Goal: Task Accomplishment & Management: Manage account settings

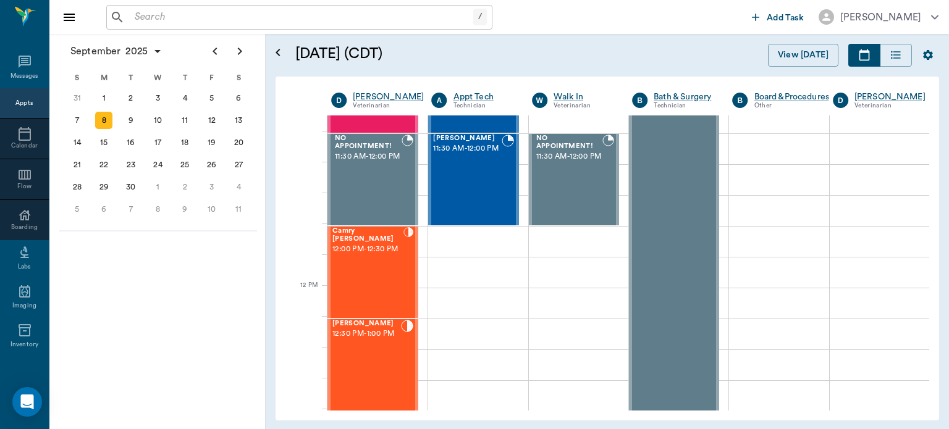
scroll to position [643, 0]
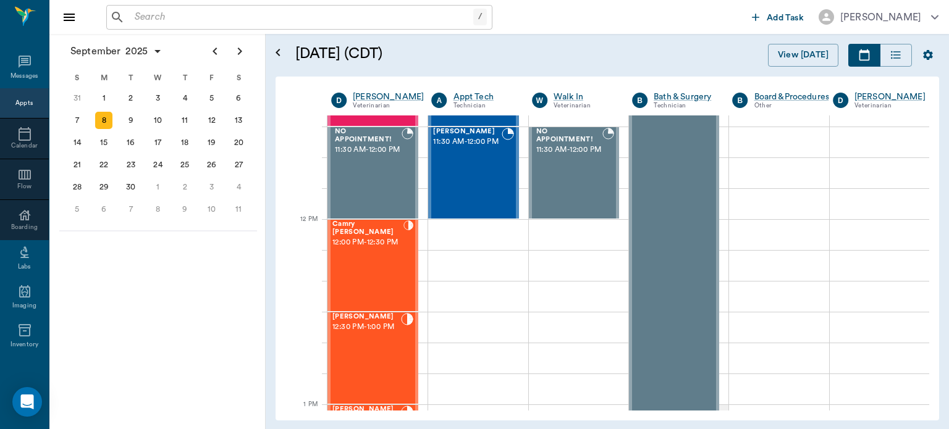
click at [375, 266] on div "Camry [PERSON_NAME] 12:00 PM - 12:30 PM" at bounding box center [367, 266] width 71 height 90
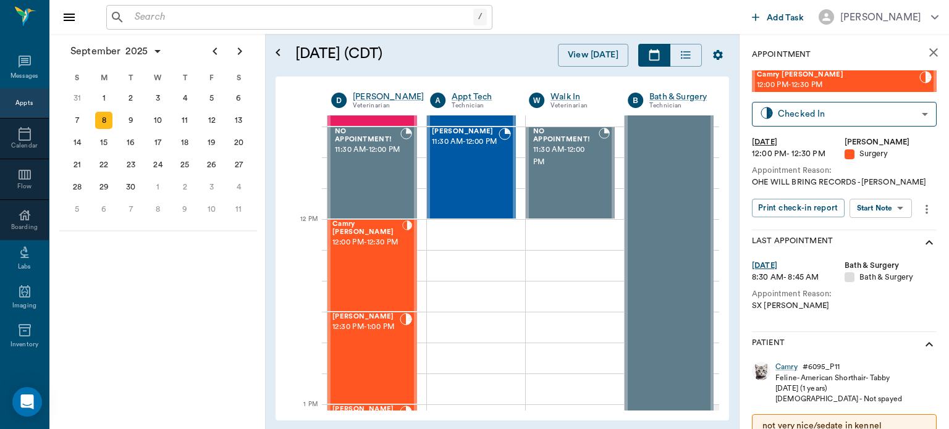
click at [892, 208] on body "/ ​ Add Task [PERSON_NAME] Nectar Messages Appts Calendar Flow Boarding Labs Im…" at bounding box center [474, 214] width 949 height 429
click at [882, 232] on button "Start SOAP" at bounding box center [867, 234] width 42 height 14
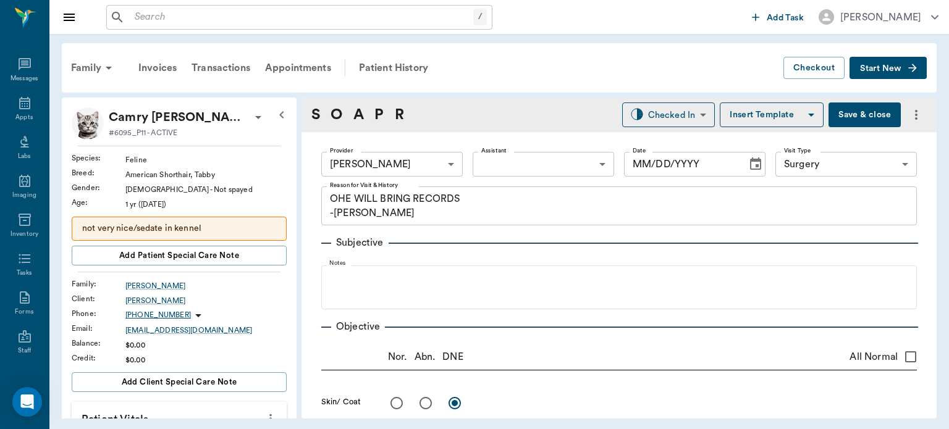
type input "63ec2f075fda476ae8351a4d"
type input "65d2be4f46e3a538d89b8c18"
type textarea "OHE WILL BRING RECORDS -LORY"
type input "09/08/2025"
click at [509, 158] on body "/ ​ Add Task Dr. Bert Ellsworth Nectar Messages Appts Labs Imaging Inventory Ta…" at bounding box center [474, 214] width 949 height 429
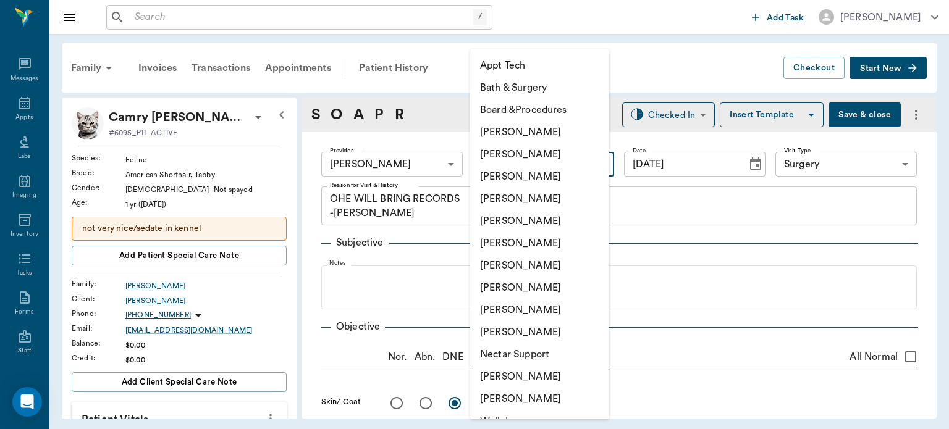
click at [544, 288] on li "[PERSON_NAME]" at bounding box center [539, 288] width 139 height 22
type input "63ec2e7e52e12b0ba117b124"
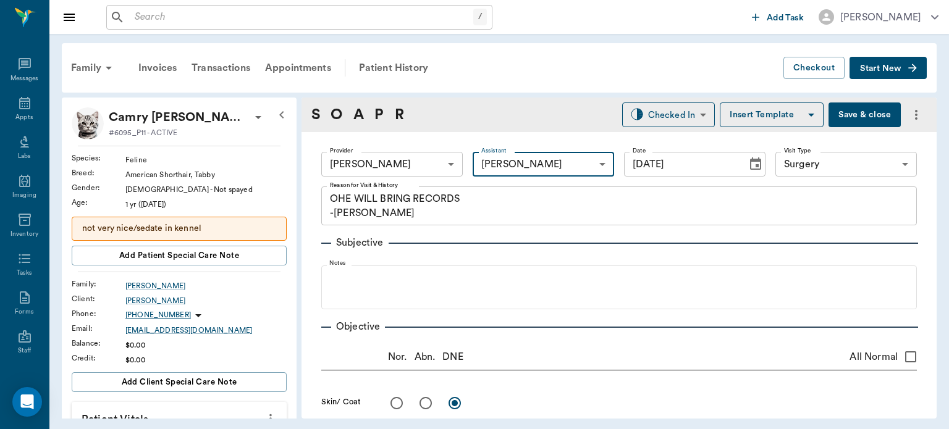
click at [833, 167] on body "/ ​ Add Task Dr. Bert Ellsworth Nectar Messages Appts Labs Imaging Inventory Ta…" at bounding box center [474, 214] width 949 height 429
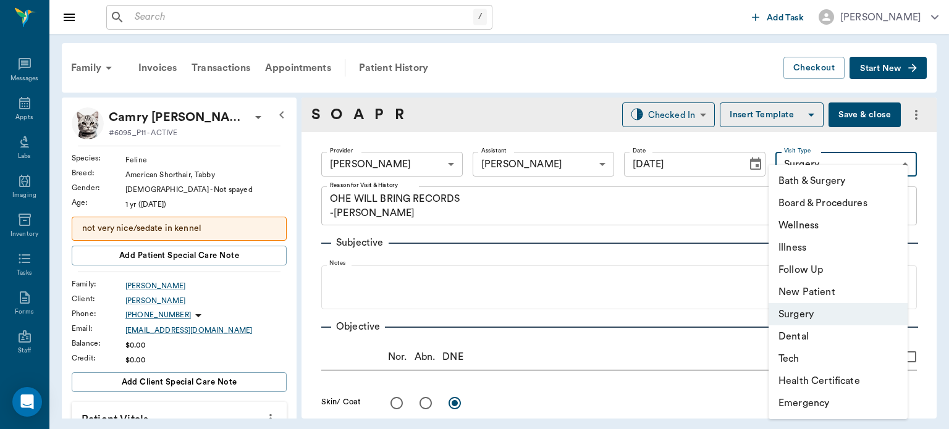
click at [388, 62] on div at bounding box center [474, 214] width 949 height 429
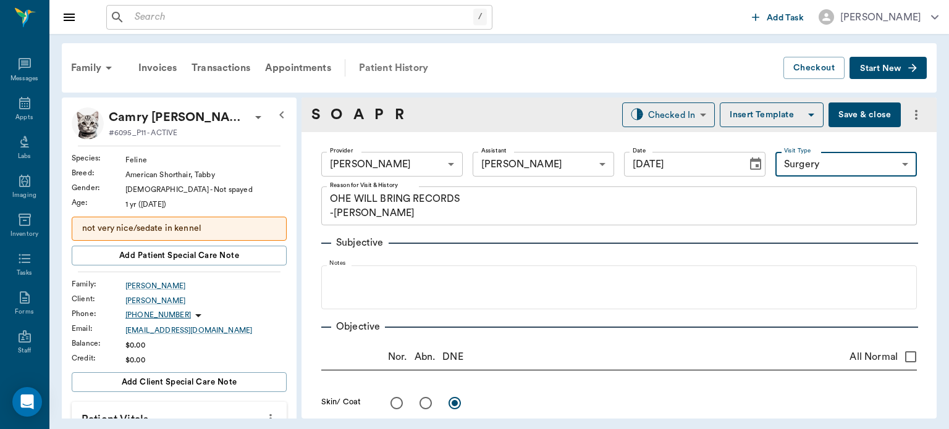
click at [412, 64] on div "Patient History" at bounding box center [394, 68] width 84 height 30
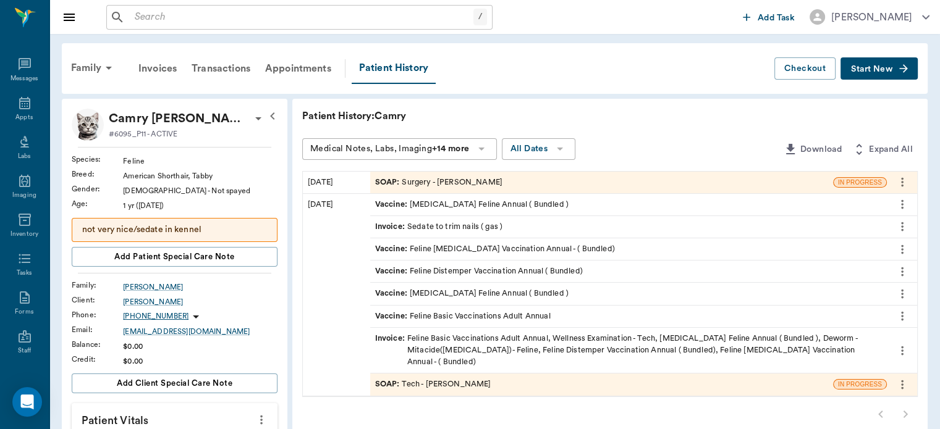
click at [907, 180] on icon "more" at bounding box center [902, 182] width 14 height 15
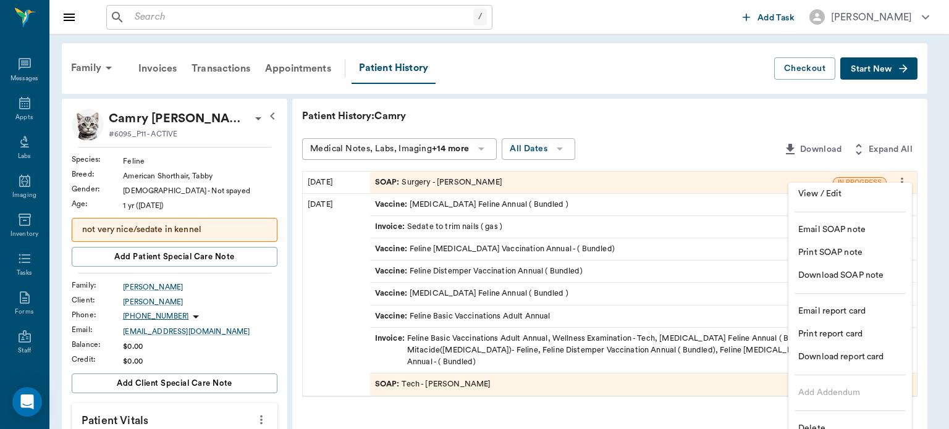
click at [826, 424] on span "Delete" at bounding box center [850, 429] width 104 height 13
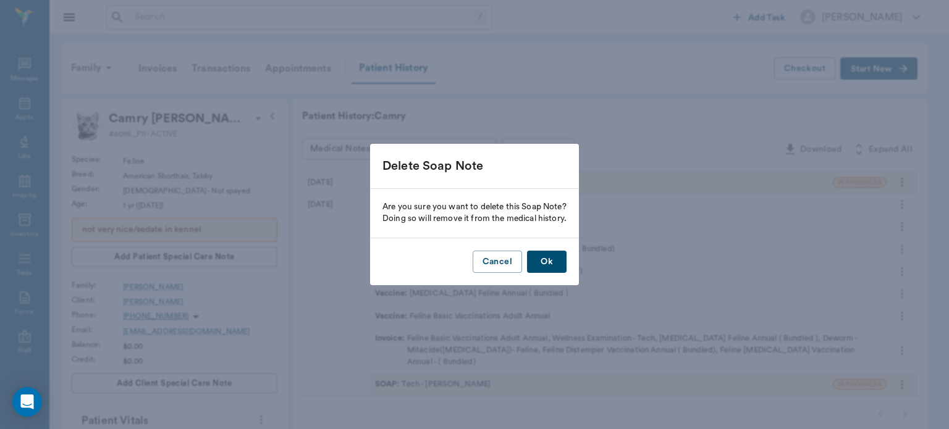
click at [543, 263] on button "Ok" at bounding box center [547, 262] width 40 height 23
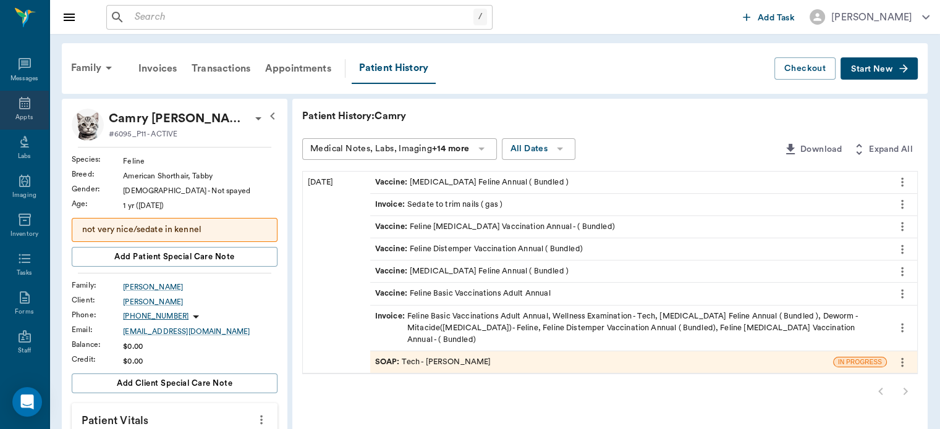
click at [23, 104] on icon at bounding box center [24, 103] width 15 height 15
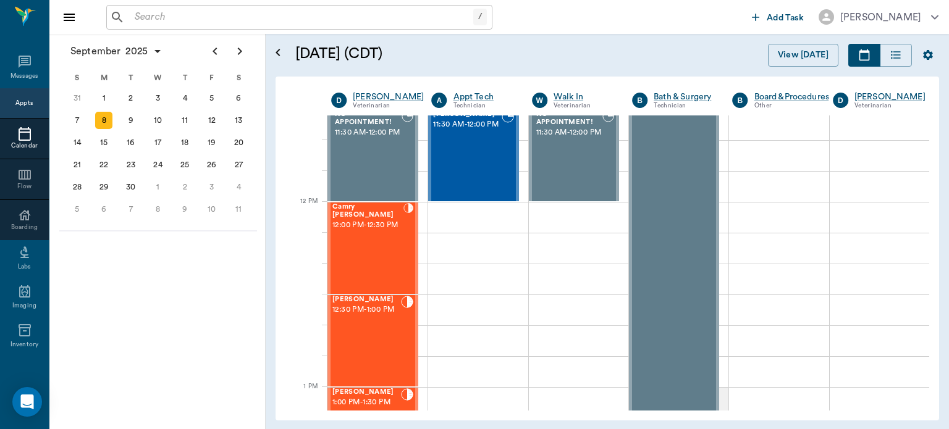
scroll to position [673, 0]
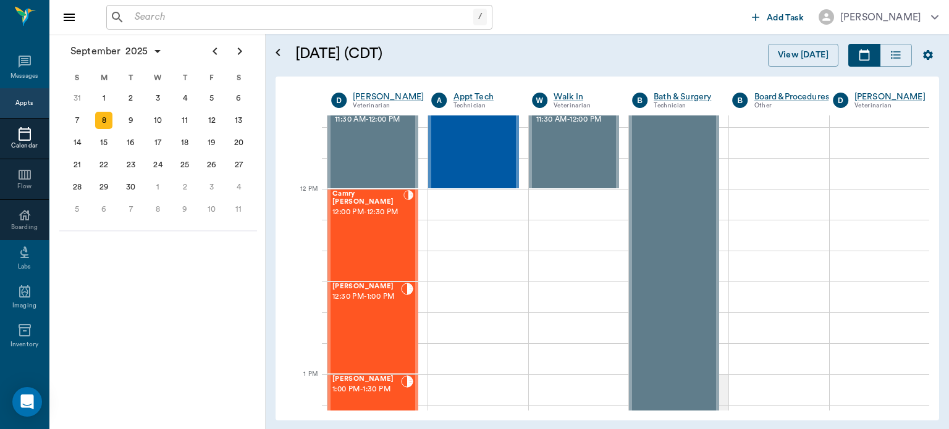
click at [373, 234] on div "Camry Spilker 12:00 PM - 12:30 PM" at bounding box center [367, 235] width 71 height 90
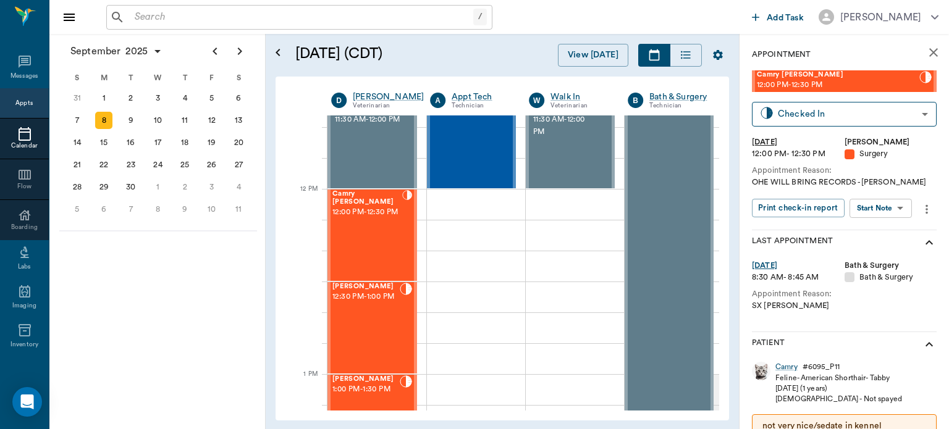
click at [882, 209] on body "/ ​ Add Task Dr. Bert Ellsworth Nectar Messages Appts Calendar Flow Boarding La…" at bounding box center [474, 214] width 949 height 429
click at [881, 208] on body "/ ​ Add Task Dr. Bert Ellsworth Nectar Messages Appts Calendar Flow Boarding La…" at bounding box center [474, 214] width 949 height 429
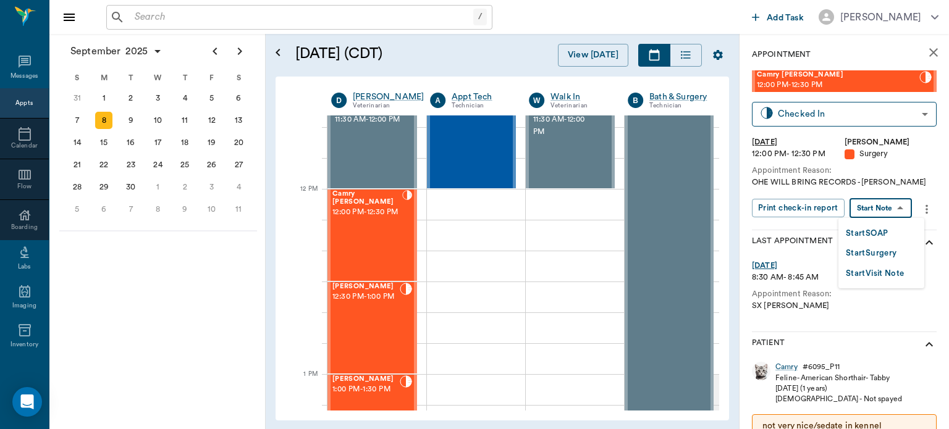
click at [875, 256] on button "Start Surgery" at bounding box center [871, 254] width 51 height 14
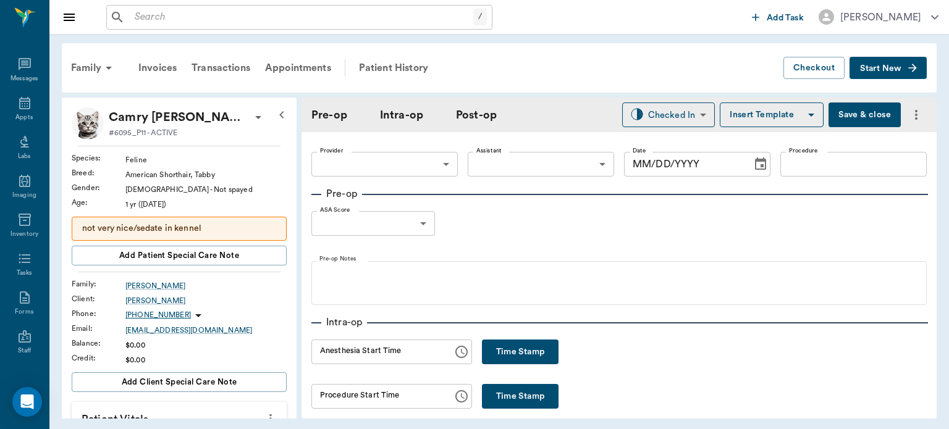
type input "63ec2f075fda476ae8351a4d"
type input "09/08/2025"
click at [544, 165] on body "/ ​ Add Task Dr. Bert Ellsworth Nectar Messages Appts Labs Imaging Inventory Ta…" at bounding box center [474, 214] width 949 height 429
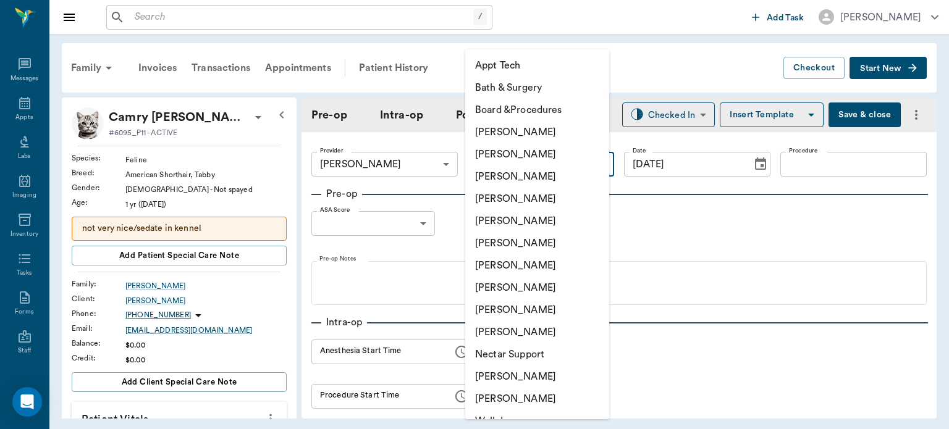
click at [504, 283] on li "[PERSON_NAME]" at bounding box center [537, 288] width 144 height 22
type input "63ec2e7e52e12b0ba117b124"
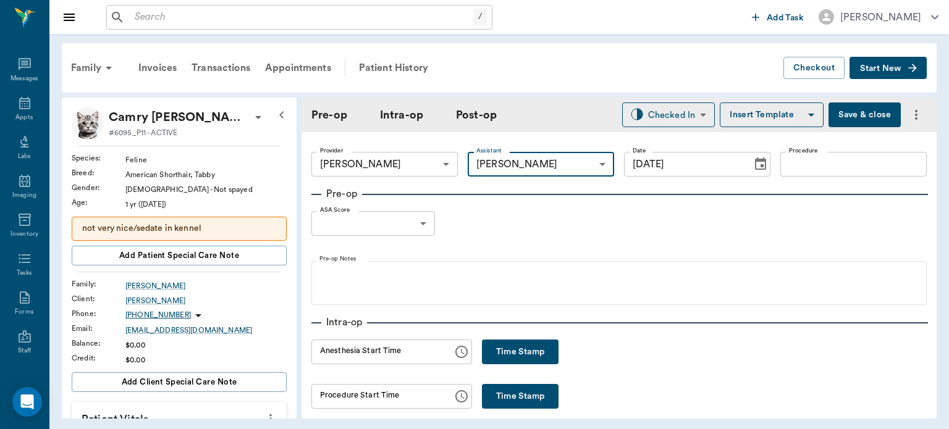
click at [840, 161] on input "Procedure" at bounding box center [853, 164] width 146 height 25
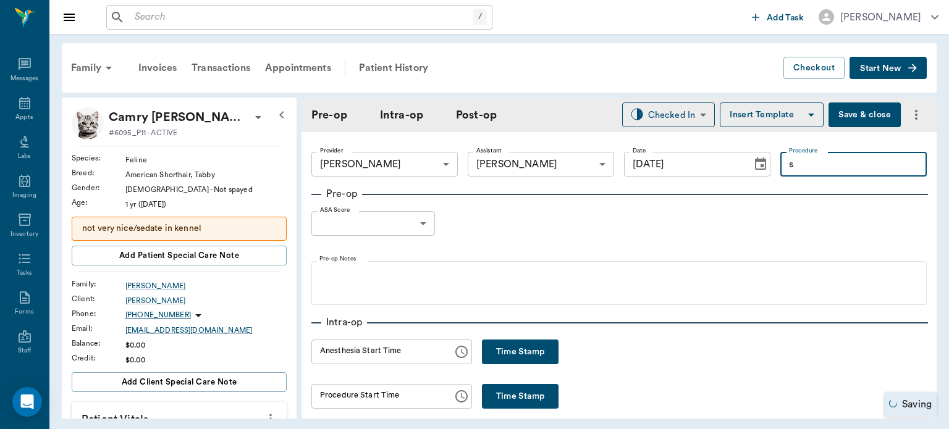
type input "s"
type input "SPAY"
click at [743, 109] on button "Insert Template" at bounding box center [772, 115] width 104 height 25
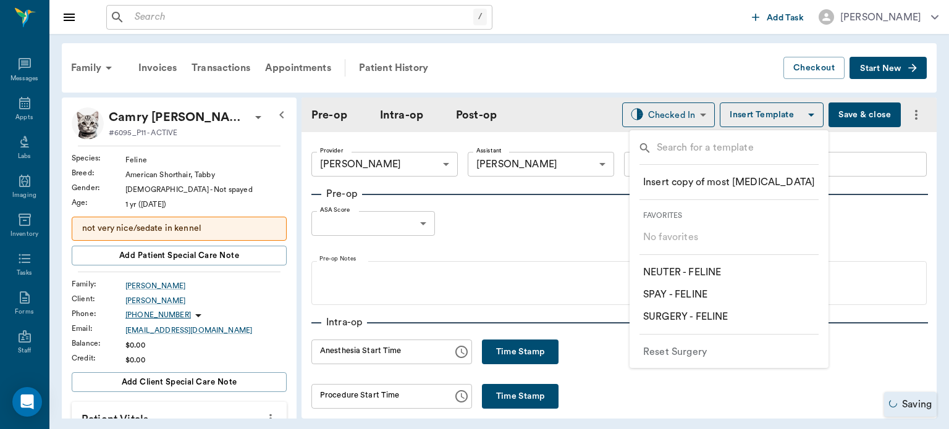
click at [703, 294] on p "​ SPAY - FELINE" at bounding box center [675, 294] width 64 height 15
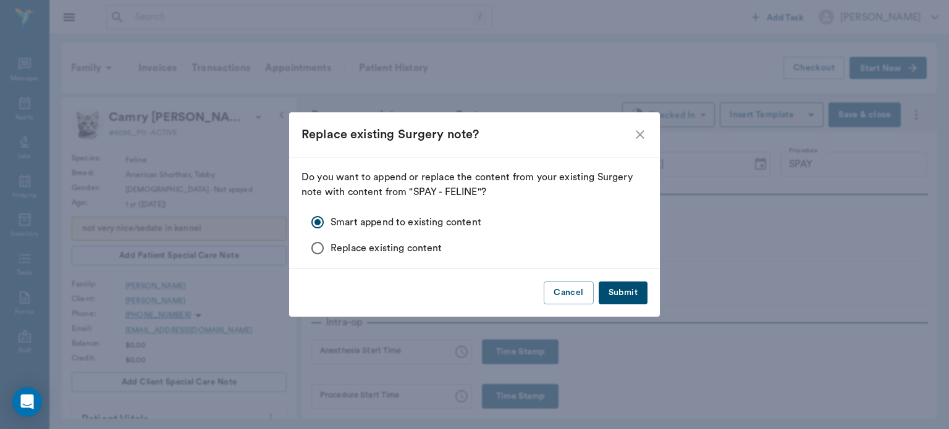
click at [624, 289] on button "Submit" at bounding box center [623, 293] width 49 height 23
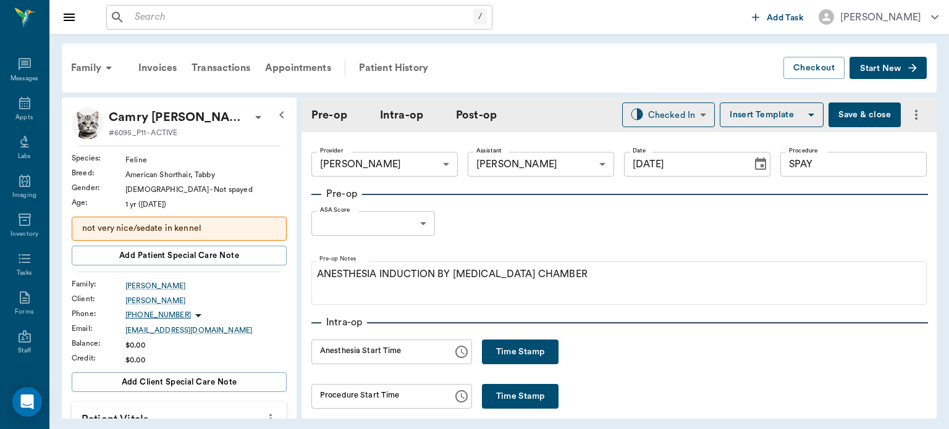
click at [417, 233] on body "/ ​ Add Task Dr. Bert Ellsworth Nectar Messages Appts Labs Imaging Inventory Ta…" at bounding box center [474, 214] width 949 height 429
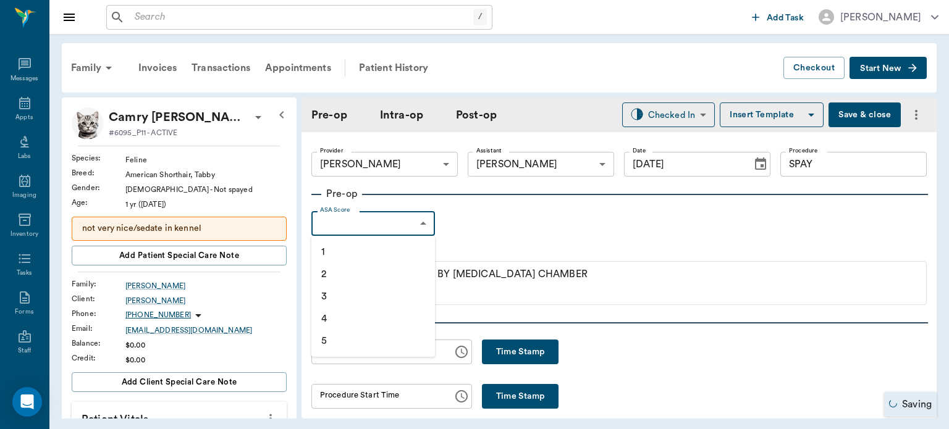
click at [368, 247] on li "1" at bounding box center [373, 252] width 124 height 22
type input "1"
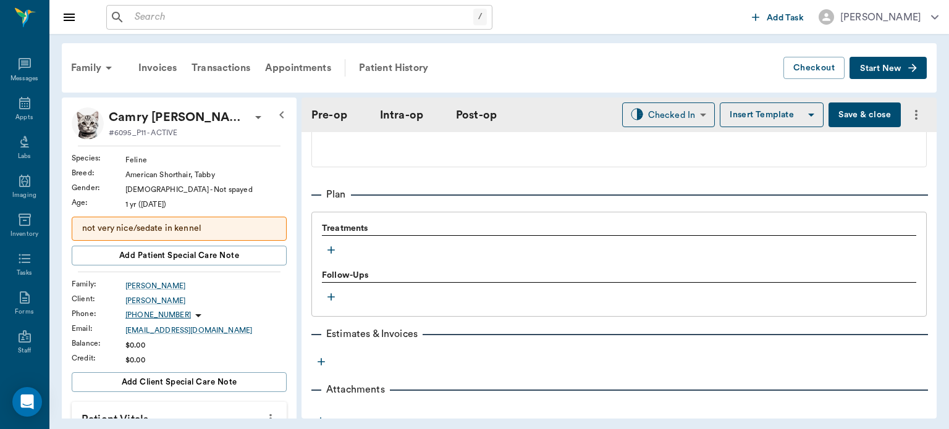
scroll to position [994, 0]
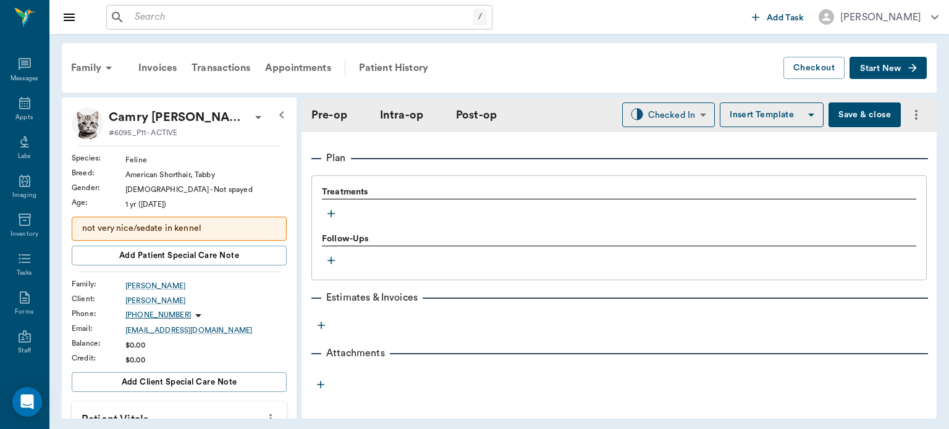
click at [336, 220] on icon "button" at bounding box center [331, 214] width 12 height 12
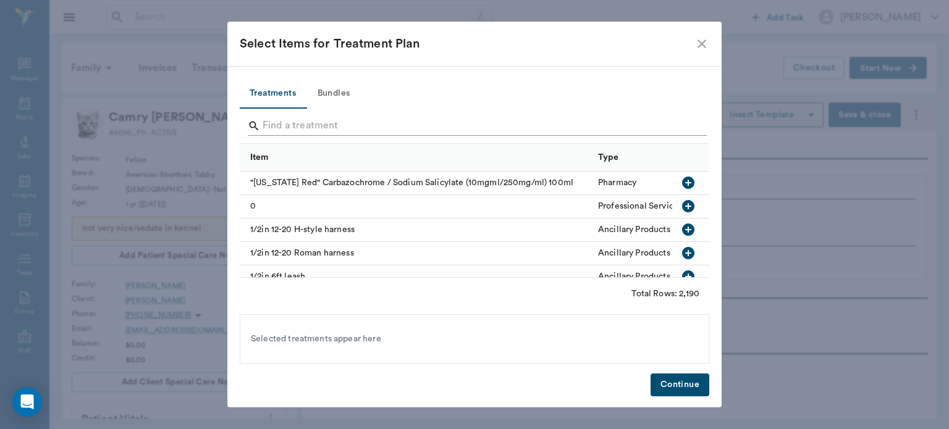
click at [297, 121] on input "Search" at bounding box center [476, 126] width 426 height 20
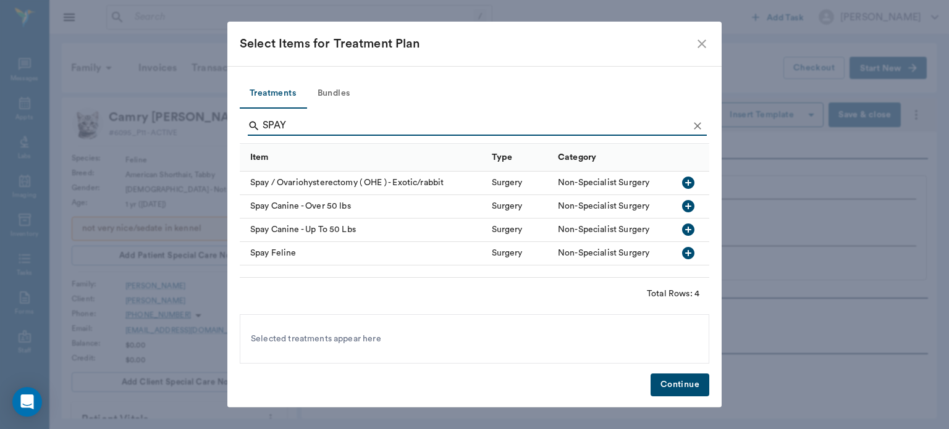
type input "SPAY"
click at [692, 252] on icon "button" at bounding box center [688, 253] width 12 height 12
click at [680, 386] on button "Continue" at bounding box center [680, 385] width 59 height 23
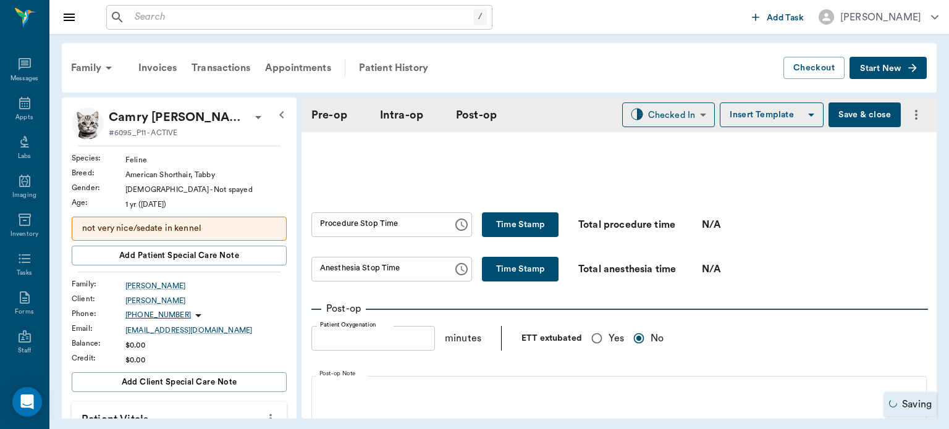
scroll to position [695, 0]
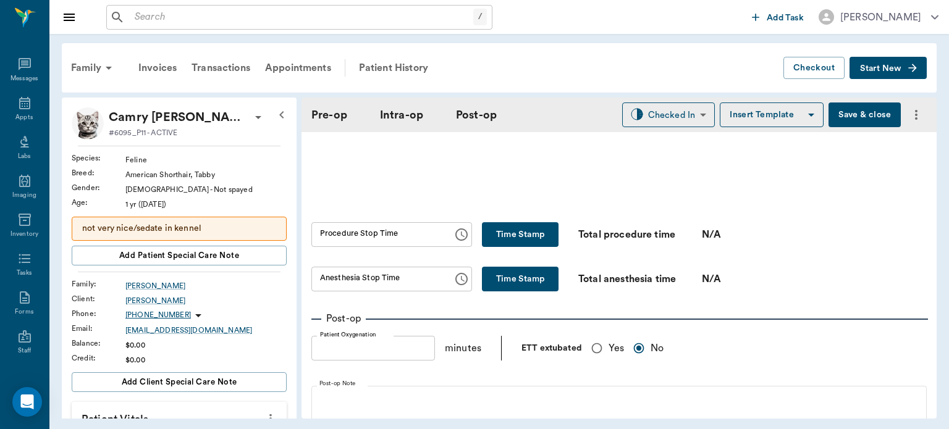
click at [868, 120] on button "Save & close" at bounding box center [865, 115] width 72 height 25
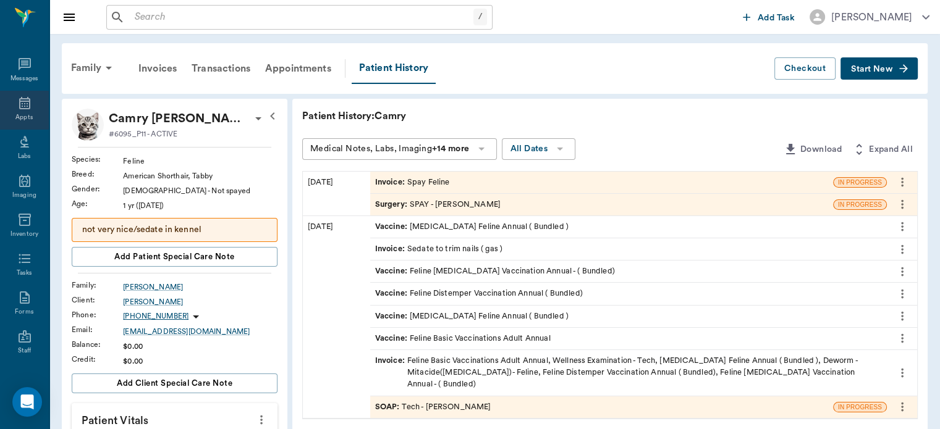
click at [20, 116] on div "Appts" at bounding box center [23, 117] width 17 height 9
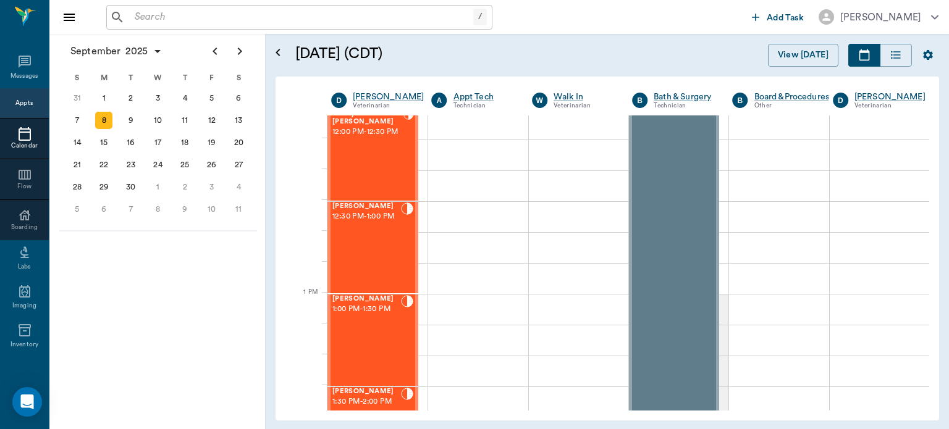
scroll to position [755, 0]
click at [380, 337] on div "Snowball Allen 1:00 PM - 1:30 PM" at bounding box center [366, 339] width 69 height 90
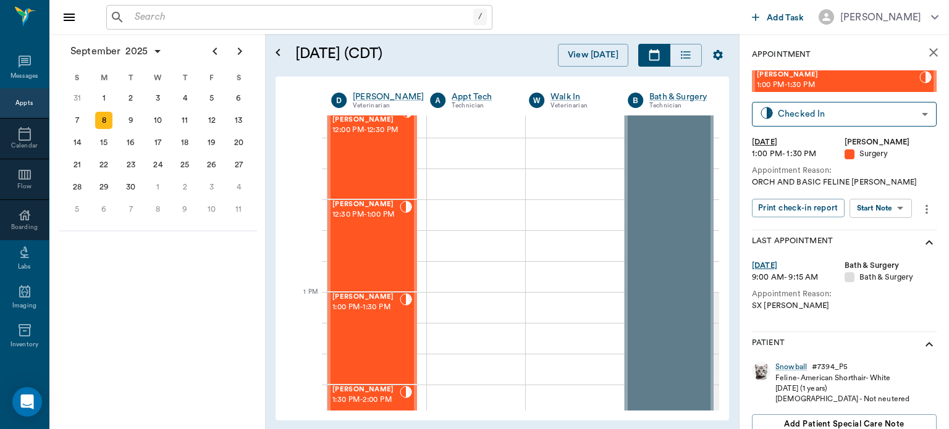
click at [884, 213] on body "/ ​ Add Task Dr. Bert Ellsworth Nectar Messages Appts Calendar Flow Boarding La…" at bounding box center [474, 214] width 949 height 429
click at [879, 255] on button "Start Surgery" at bounding box center [871, 254] width 51 height 14
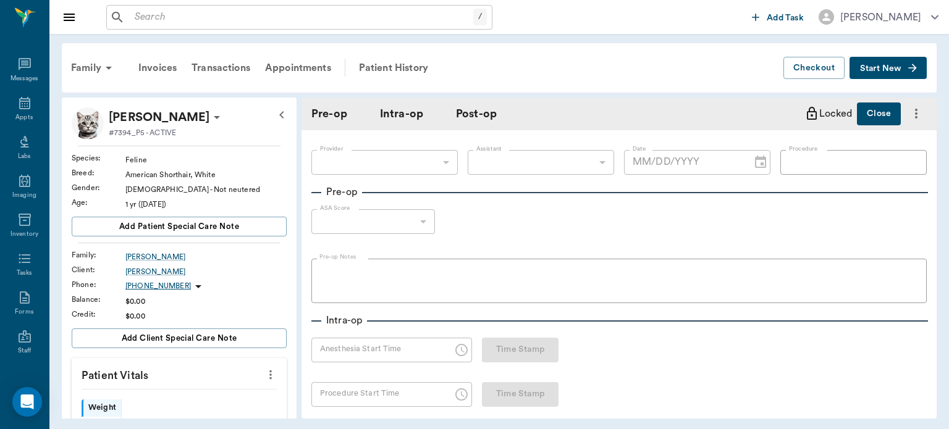
type input "63ec2f075fda476ae8351a4d"
type input "09/08/2025"
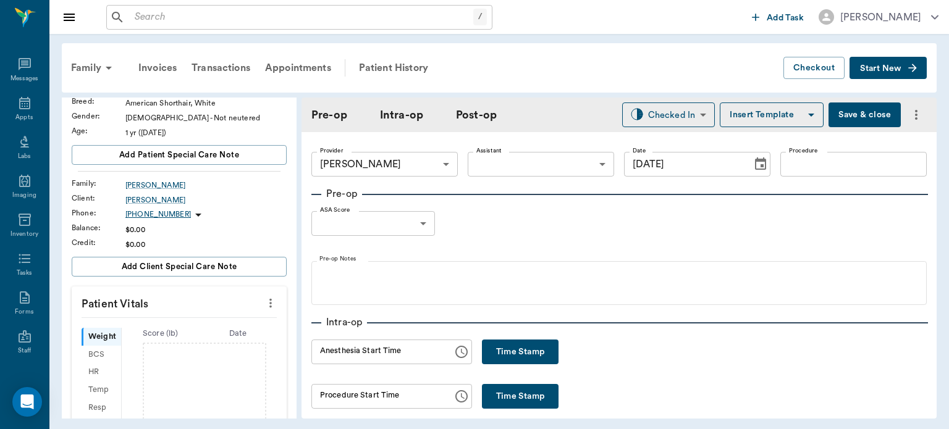
scroll to position [91, 0]
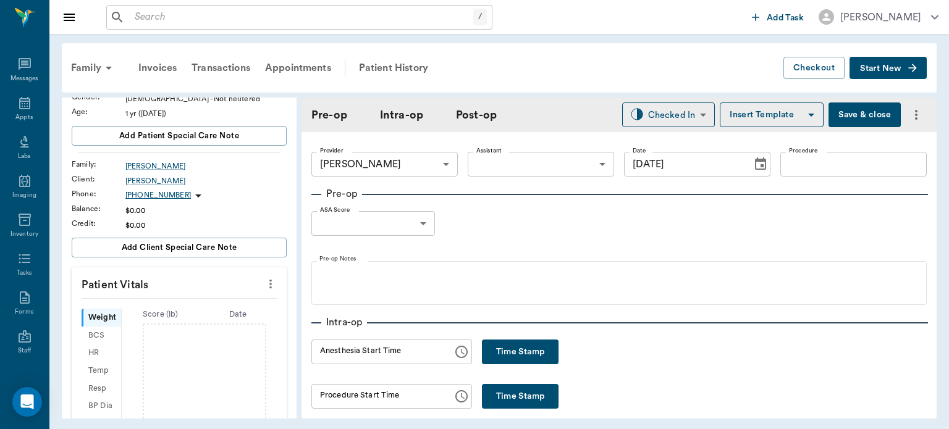
click at [264, 289] on icon "more" at bounding box center [271, 284] width 14 height 15
click at [208, 303] on span "Enter Vitals" at bounding box center [210, 304] width 104 height 13
click at [171, 316] on input "text" at bounding box center [179, 321] width 108 height 25
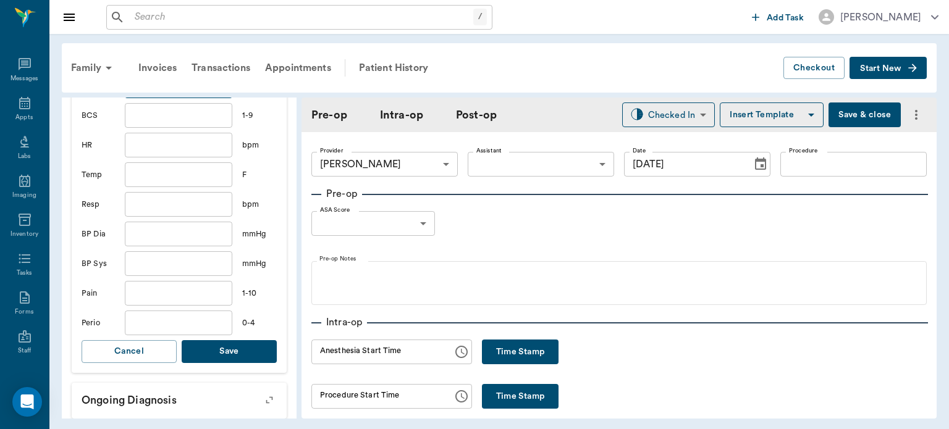
type input "7.5"
click at [247, 349] on button "Save" at bounding box center [229, 351] width 95 height 23
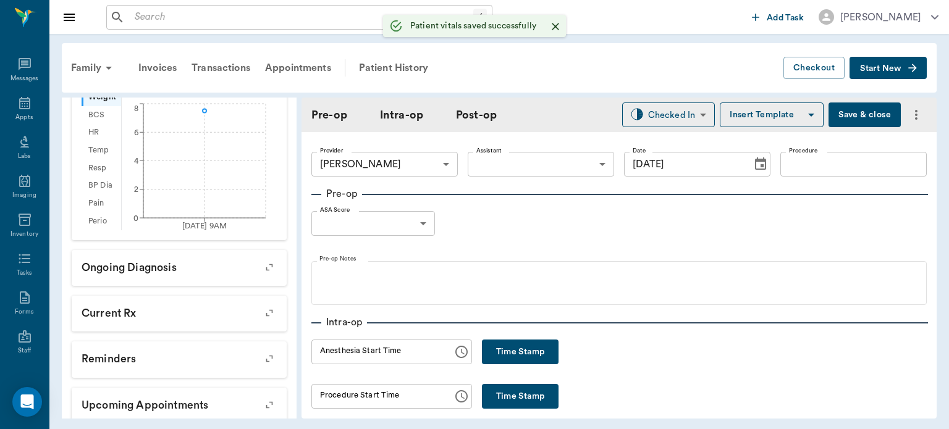
scroll to position [341, 0]
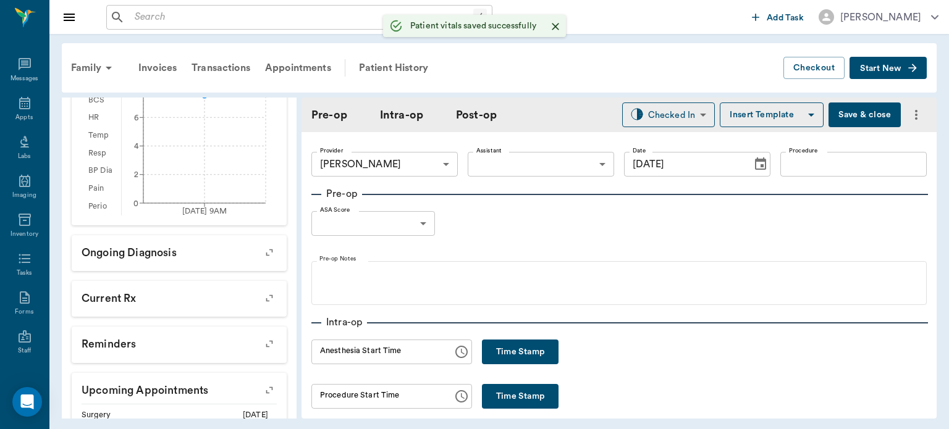
click at [520, 167] on body "/ ​ Add Task Dr. Bert Ellsworth Nectar Messages Appts Labs Imaging Inventory Ta…" at bounding box center [474, 214] width 949 height 429
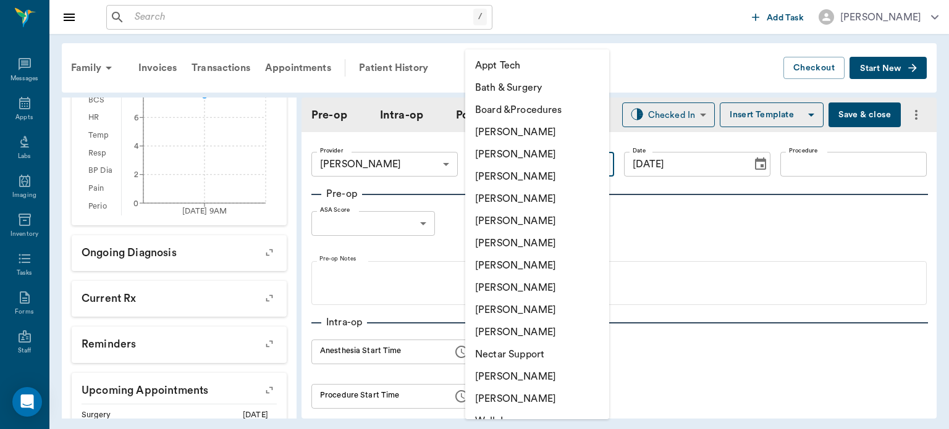
click at [516, 294] on li "[PERSON_NAME]" at bounding box center [537, 288] width 144 height 22
type input "63ec2e7e52e12b0ba117b124"
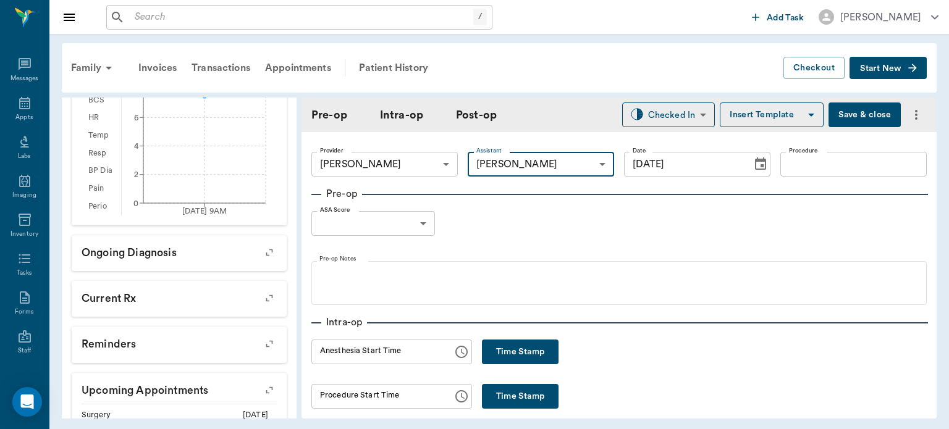
click at [814, 166] on input "Procedure" at bounding box center [853, 164] width 146 height 25
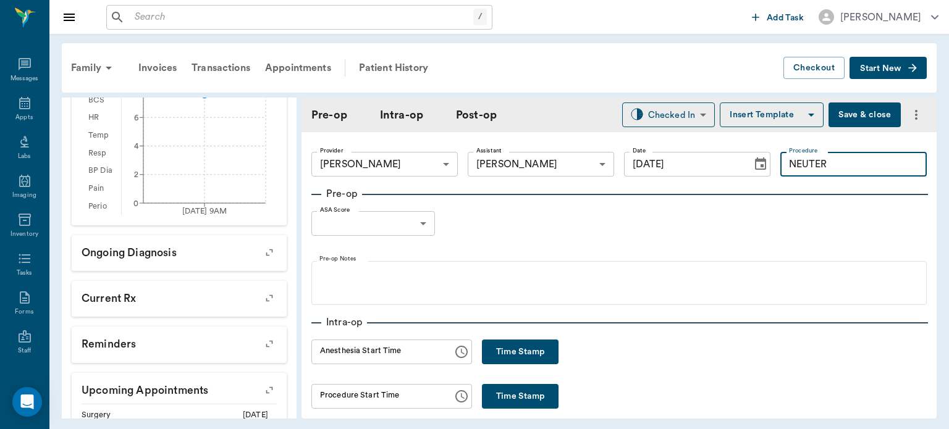
type input "NEUTER"
click at [769, 115] on button "Insert Template" at bounding box center [772, 115] width 104 height 25
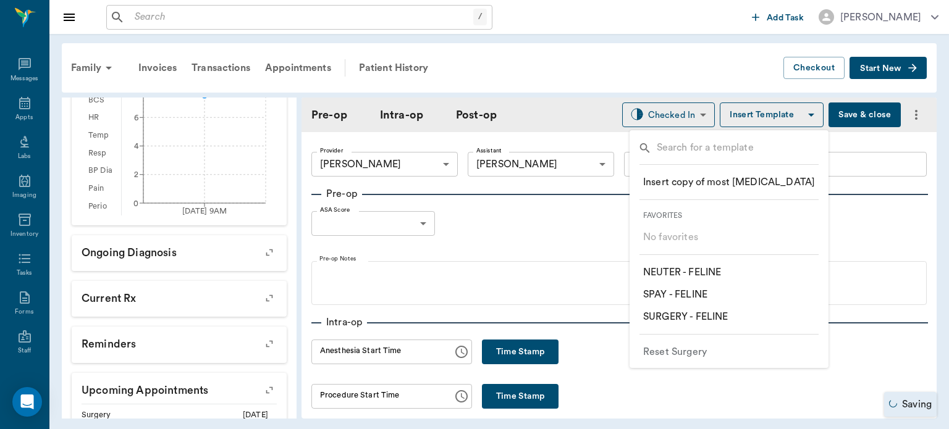
click at [739, 277] on li "​ NEUTER - FELINE" at bounding box center [729, 272] width 192 height 22
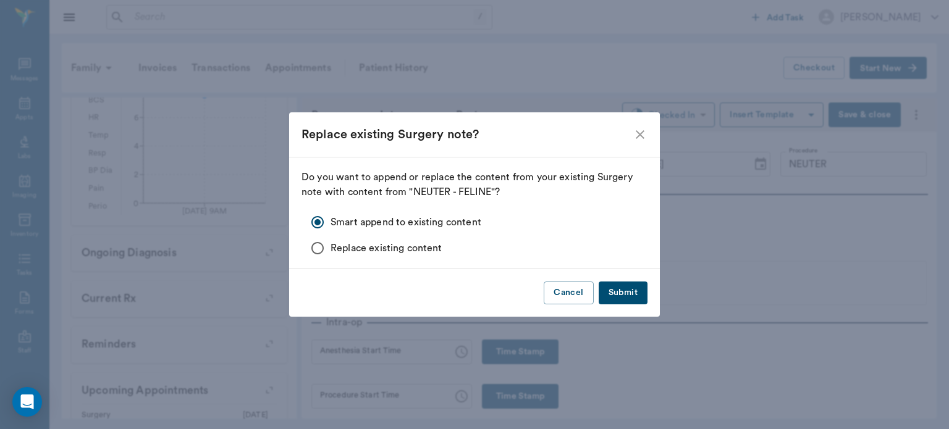
click at [633, 285] on button "Submit" at bounding box center [623, 293] width 49 height 23
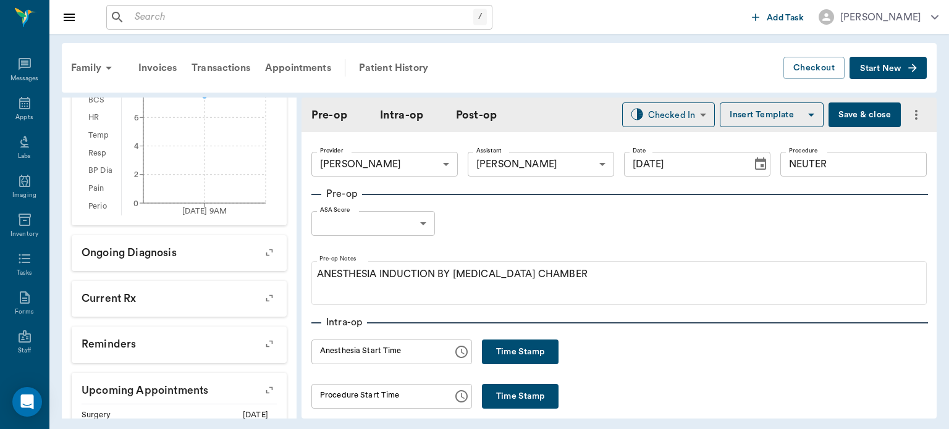
click at [405, 219] on body "/ ​ Add Task Dr. Bert Ellsworth Nectar Messages Appts Labs Imaging Inventory Ta…" at bounding box center [474, 214] width 949 height 429
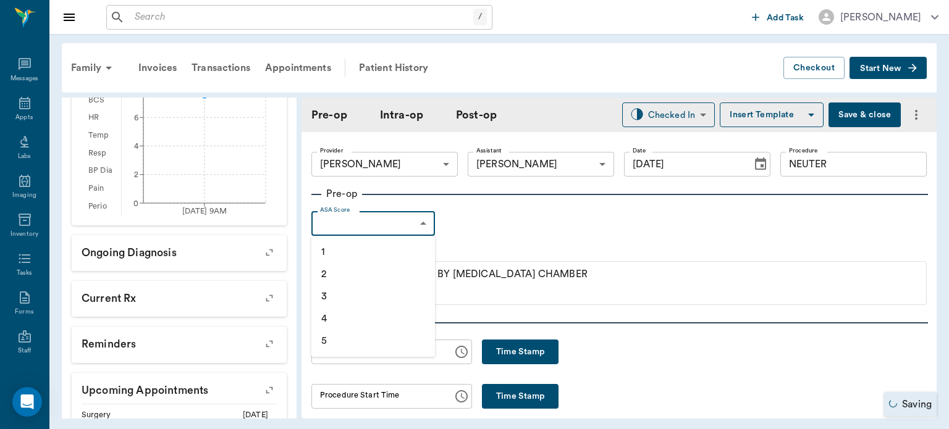
click at [378, 247] on li "1" at bounding box center [373, 252] width 124 height 22
type input "1"
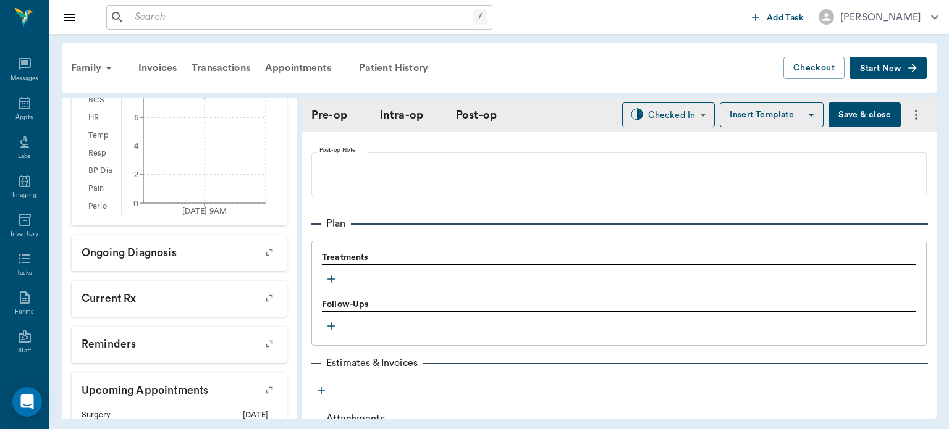
scroll to position [929, 0]
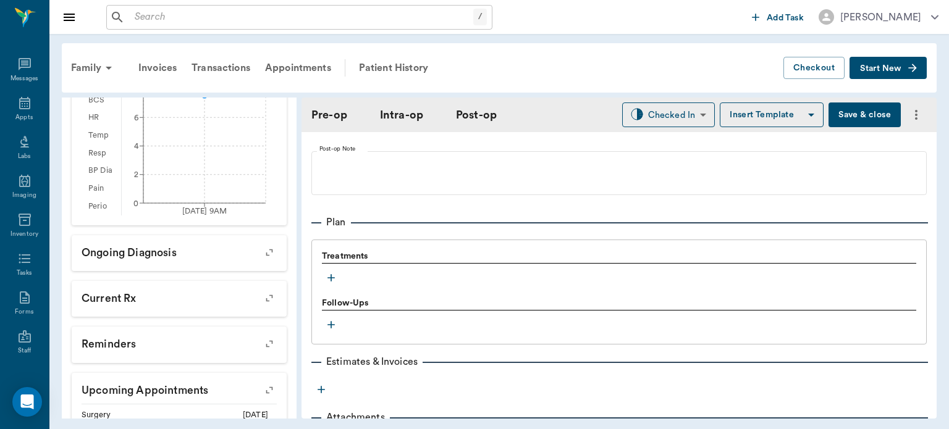
click at [331, 278] on icon "button" at bounding box center [331, 278] width 7 height 7
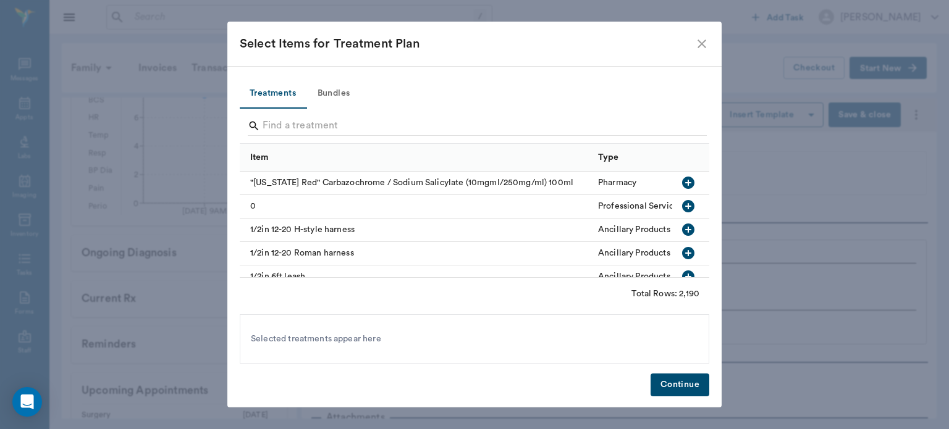
click at [336, 92] on button "Bundles" at bounding box center [334, 94] width 56 height 30
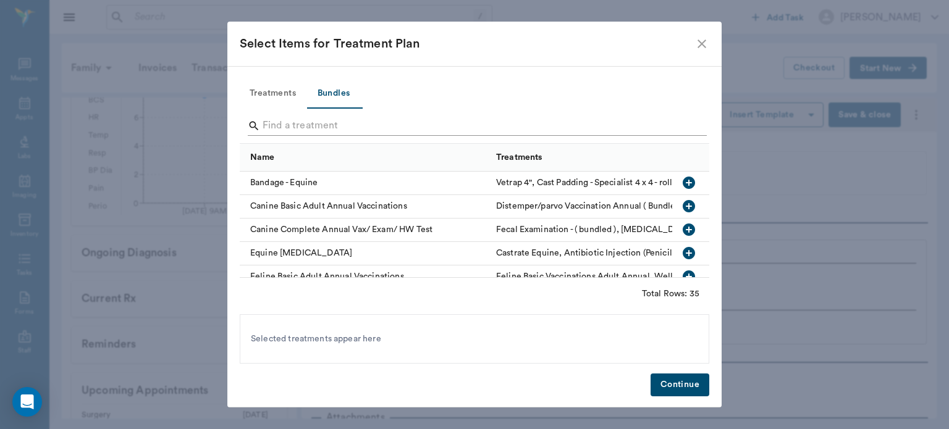
click at [289, 126] on input "Search" at bounding box center [476, 126] width 426 height 20
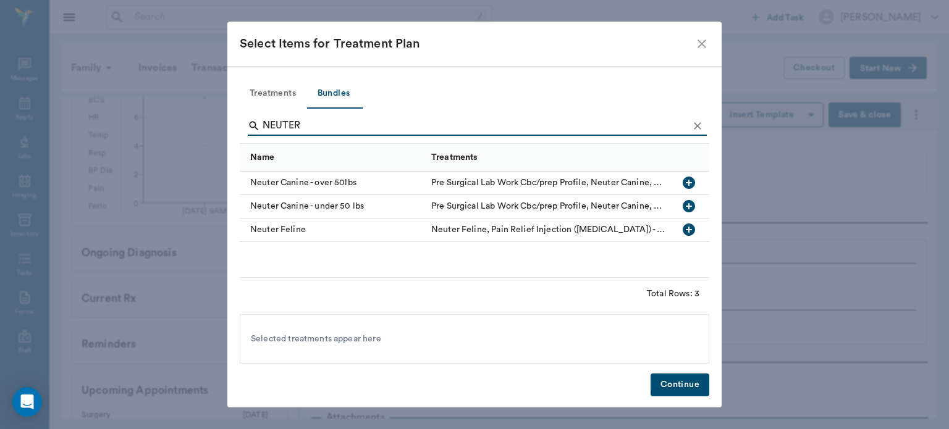
type input "NEUTER"
click at [692, 227] on icon "button" at bounding box center [689, 230] width 12 height 12
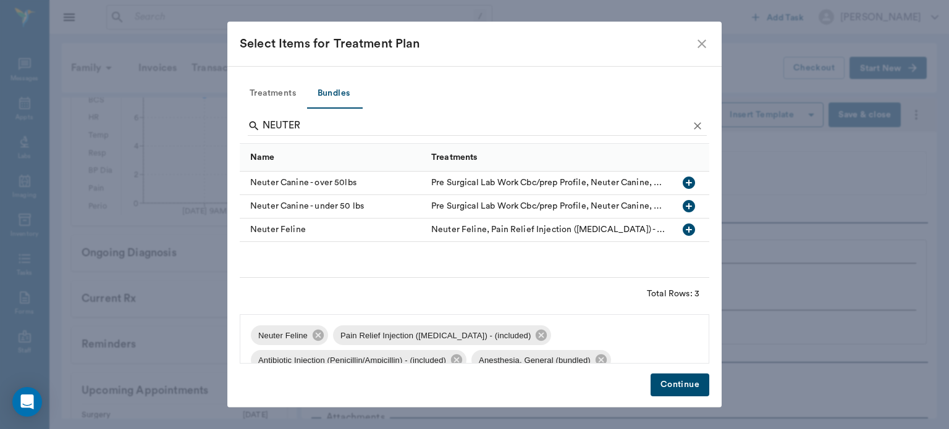
click at [679, 386] on button "Continue" at bounding box center [680, 385] width 59 height 23
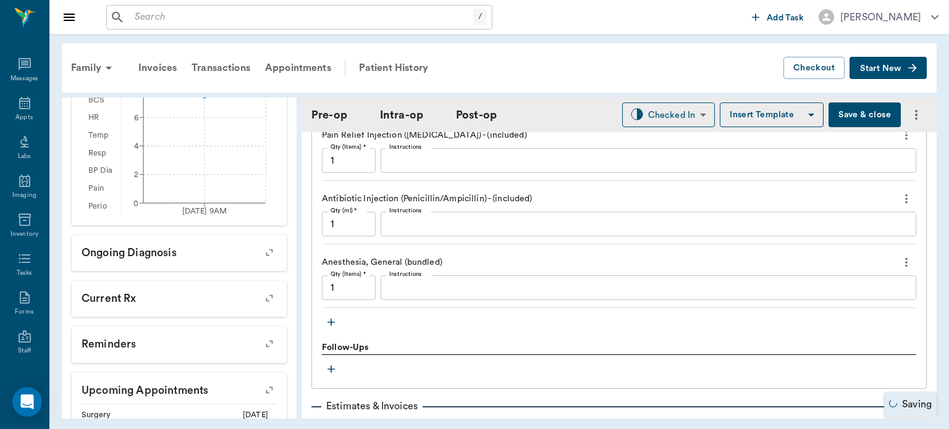
scroll to position [1172, 0]
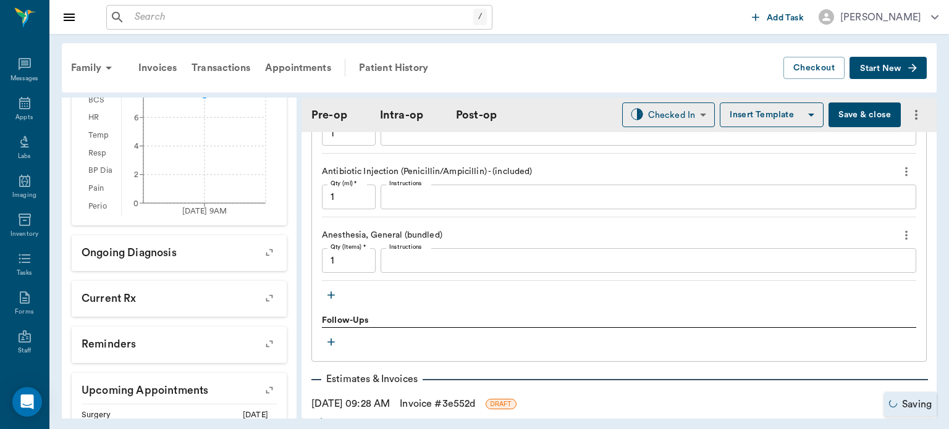
click at [329, 294] on icon "button" at bounding box center [331, 295] width 12 height 12
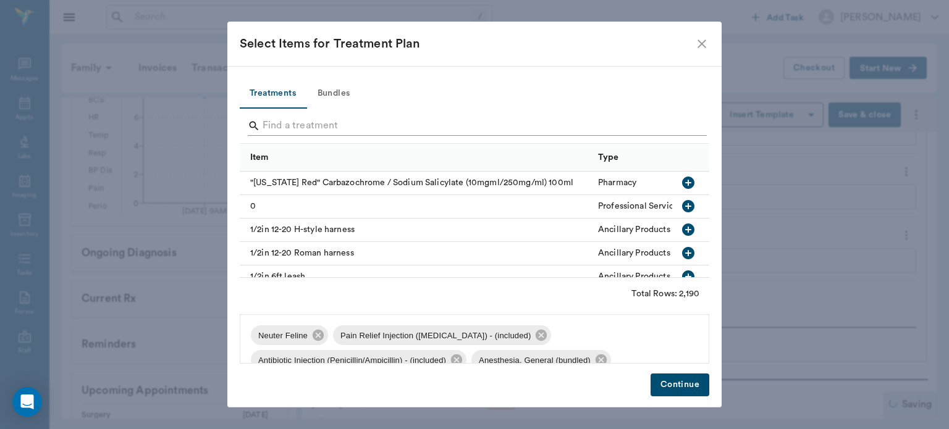
click at [321, 129] on input "Search" at bounding box center [476, 126] width 426 height 20
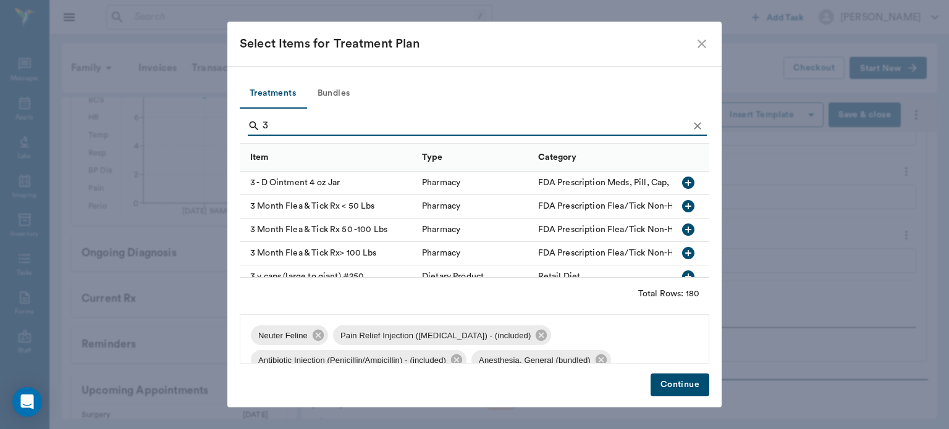
type input "3"
click at [682, 209] on icon "button" at bounding box center [688, 206] width 12 height 12
click at [683, 381] on button "Continue" at bounding box center [680, 385] width 59 height 23
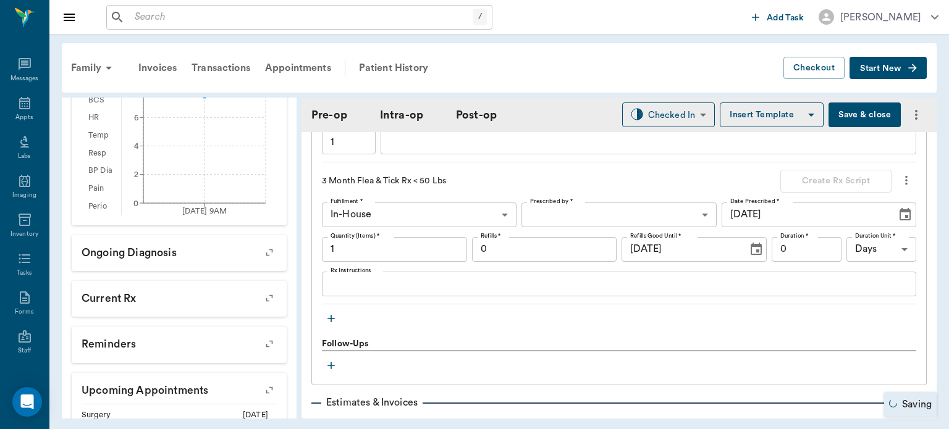
scroll to position [1316, 0]
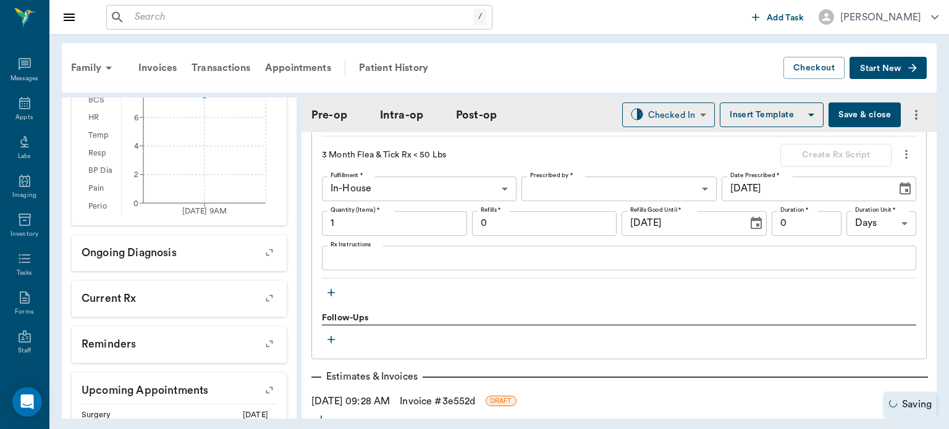
click at [331, 291] on icon "button" at bounding box center [331, 292] width 7 height 7
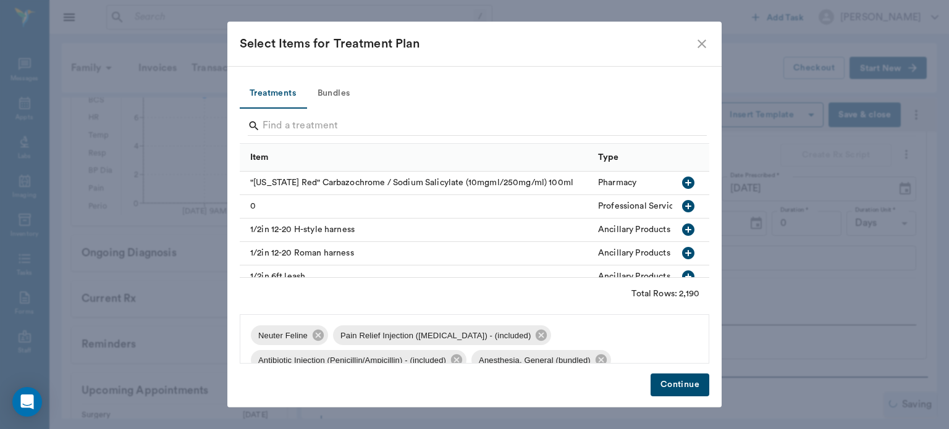
click at [355, 94] on button "Bundles" at bounding box center [334, 94] width 56 height 30
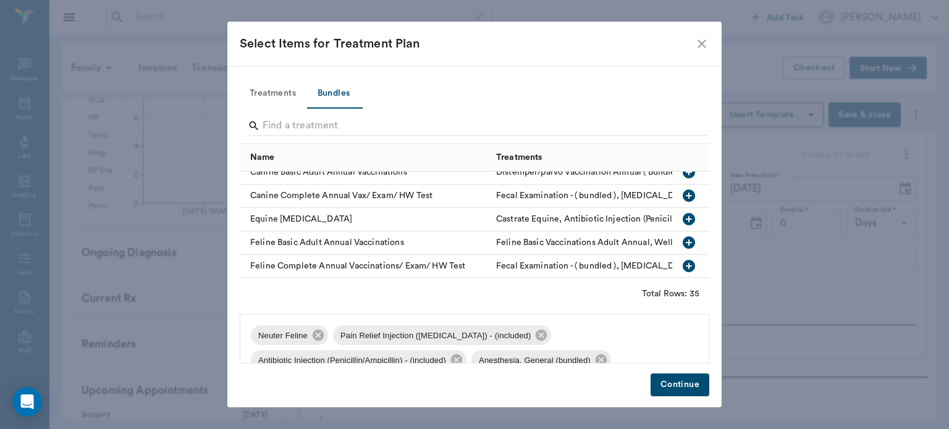
scroll to position [38, 0]
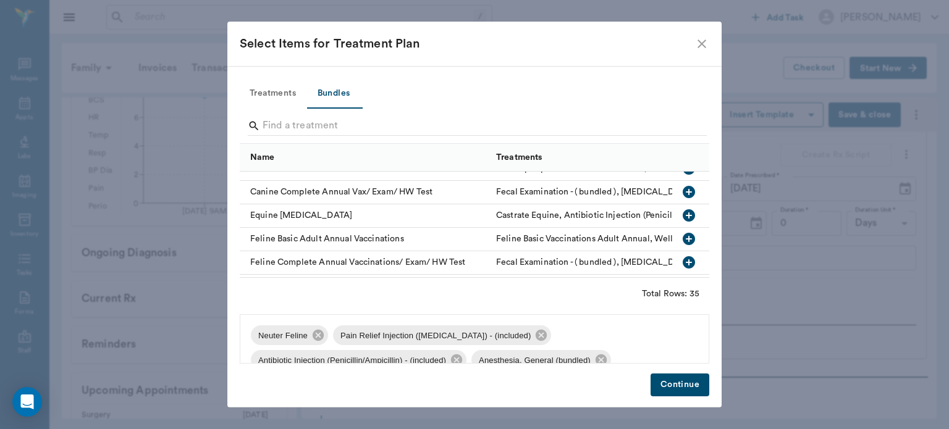
click at [683, 242] on icon "button" at bounding box center [689, 239] width 12 height 12
click at [680, 383] on button "Continue" at bounding box center [680, 385] width 59 height 23
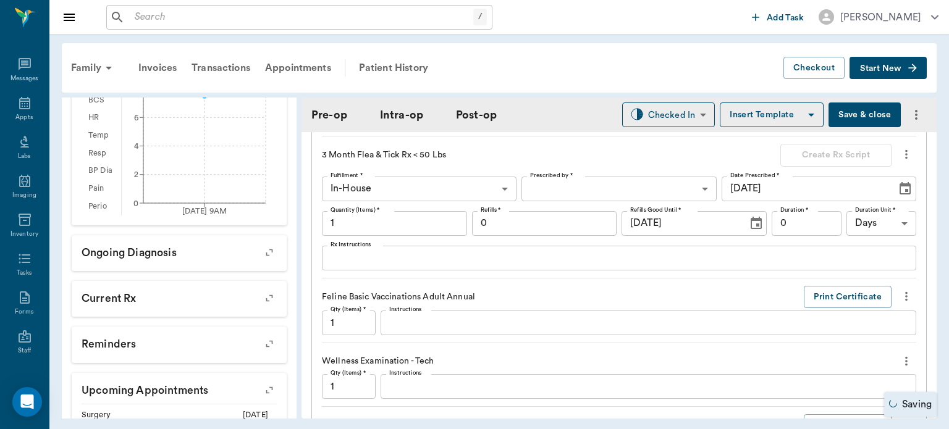
click at [845, 119] on button "Save & close" at bounding box center [865, 115] width 72 height 25
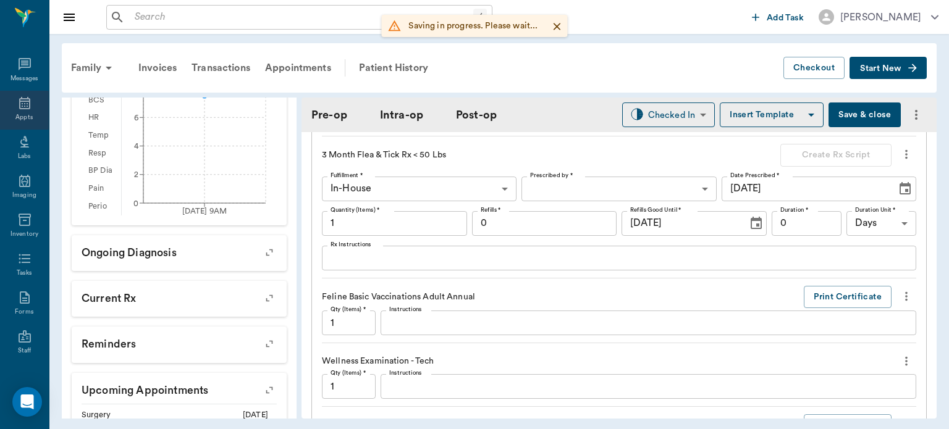
click at [19, 105] on icon at bounding box center [24, 103] width 15 height 15
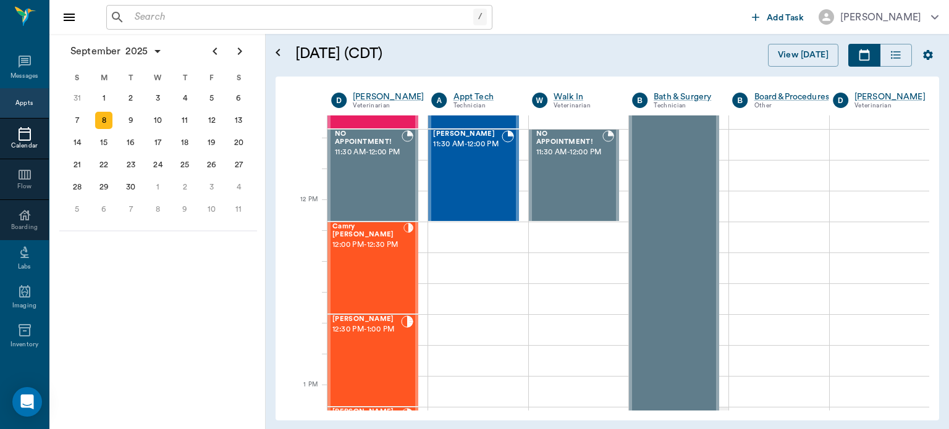
scroll to position [691, 0]
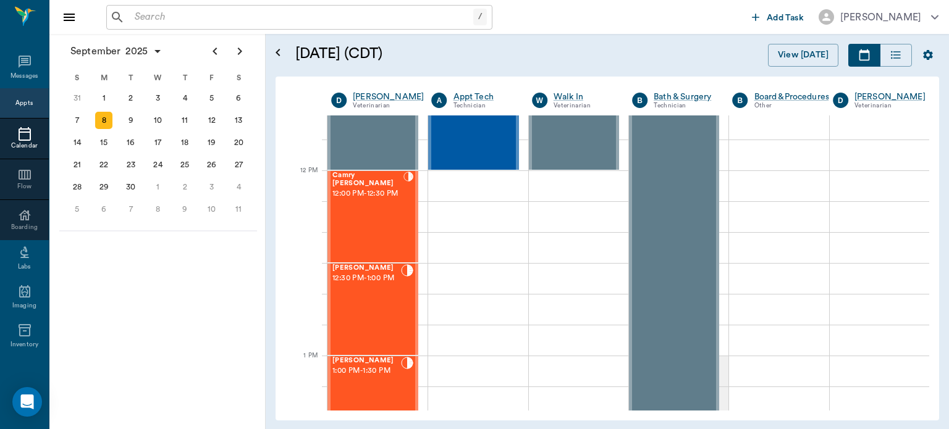
click at [388, 240] on div "Camry Spilker 12:00 PM - 12:30 PM" at bounding box center [367, 217] width 71 height 90
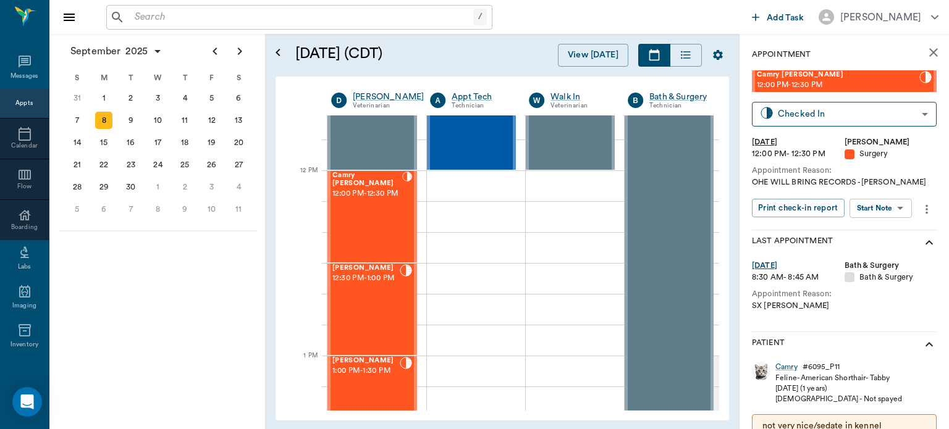
click at [886, 213] on body "/ ​ Add Task Dr. Bert Ellsworth Nectar Messages Appts Calendar Flow Boarding La…" at bounding box center [474, 214] width 949 height 429
click at [877, 252] on button "View Surgery" at bounding box center [871, 254] width 51 height 14
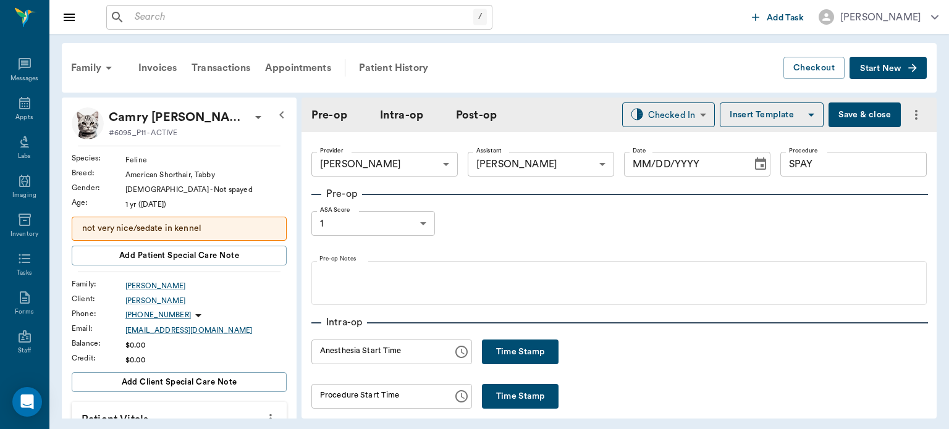
type input "63ec2f075fda476ae8351a4d"
type input "63ec2e7e52e12b0ba117b124"
type input "SPAY"
type input "1"
type input "09/08/2025"
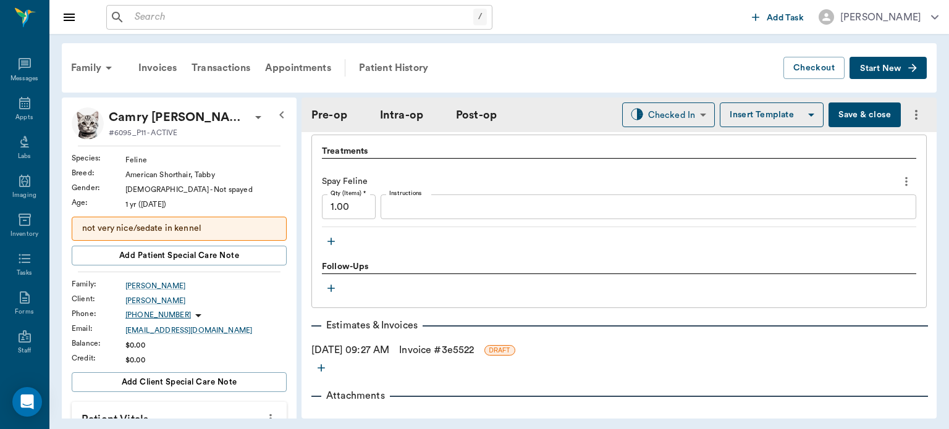
scroll to position [1034, 0]
click at [902, 186] on icon "more" at bounding box center [907, 182] width 14 height 15
click at [823, 235] on span "Delete" at bounding box center [845, 232] width 104 height 13
click at [474, 354] on link "Invoice # 3e5522" at bounding box center [436, 351] width 75 height 15
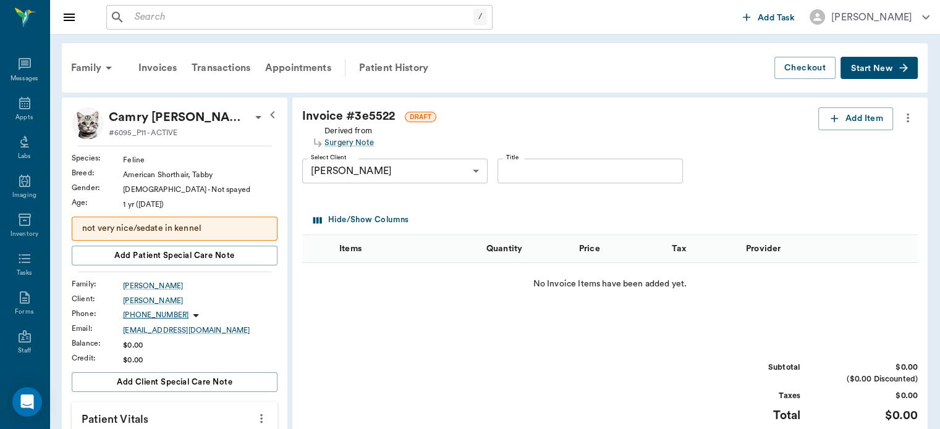
click at [392, 71] on div "Patient History" at bounding box center [394, 68] width 84 height 30
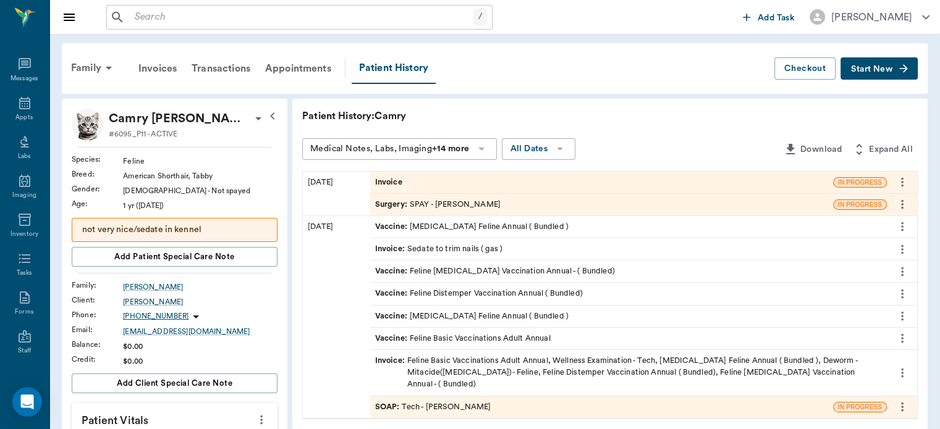
click at [391, 203] on span "Surgery :" at bounding box center [392, 205] width 35 height 12
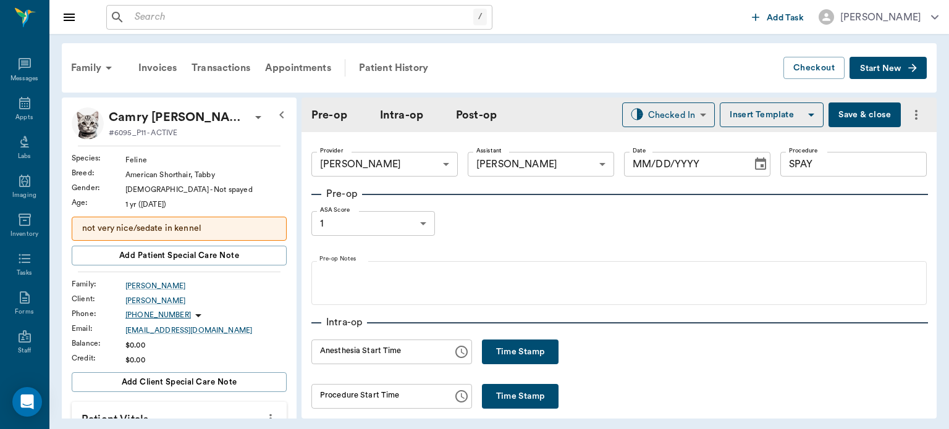
type input "63ec2f075fda476ae8351a4d"
type input "63ec2e7e52e12b0ba117b124"
type input "SPAY"
type input "1"
type input "09/08/2025"
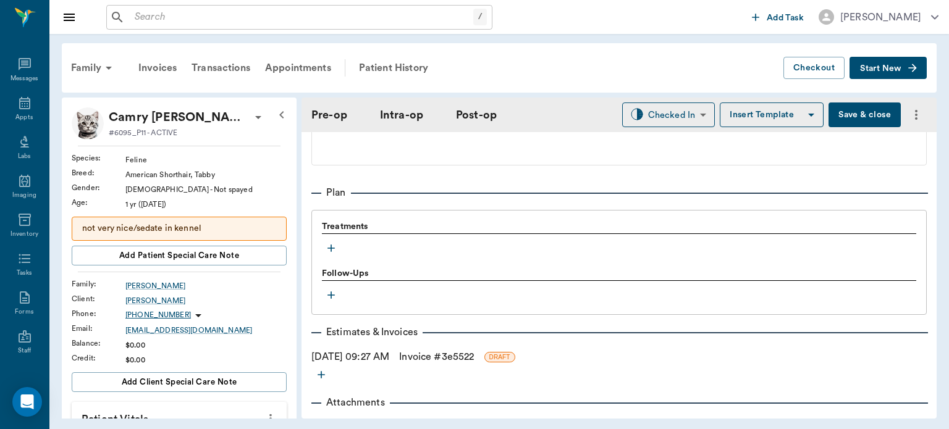
scroll to position [973, 0]
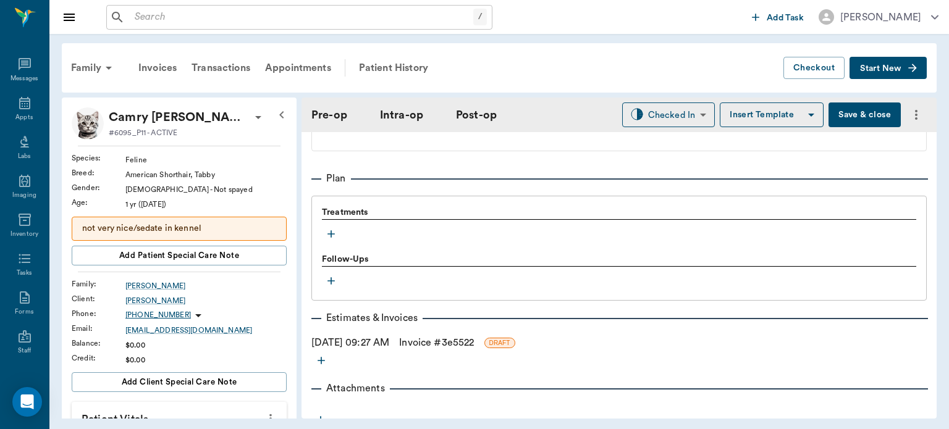
click at [331, 239] on icon "button" at bounding box center [331, 234] width 7 height 7
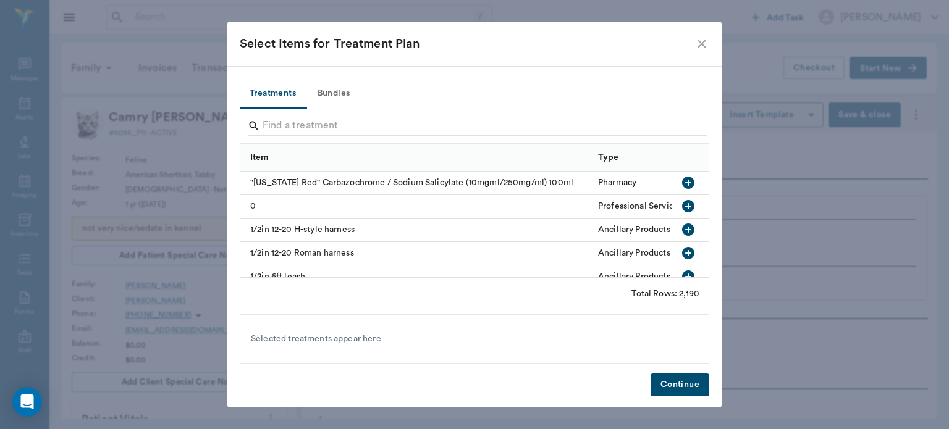
click at [349, 91] on button "Bundles" at bounding box center [334, 94] width 56 height 30
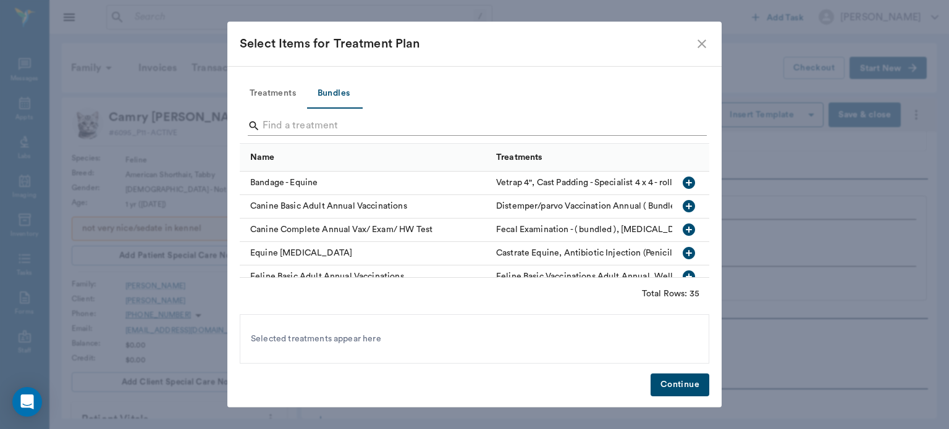
click at [289, 121] on input "Search" at bounding box center [476, 126] width 426 height 20
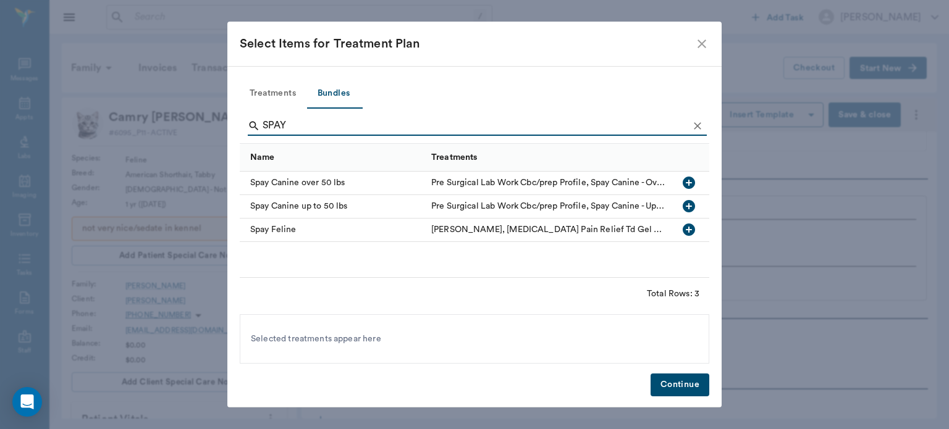
type input "SPAY"
click at [695, 235] on icon "button" at bounding box center [689, 229] width 15 height 15
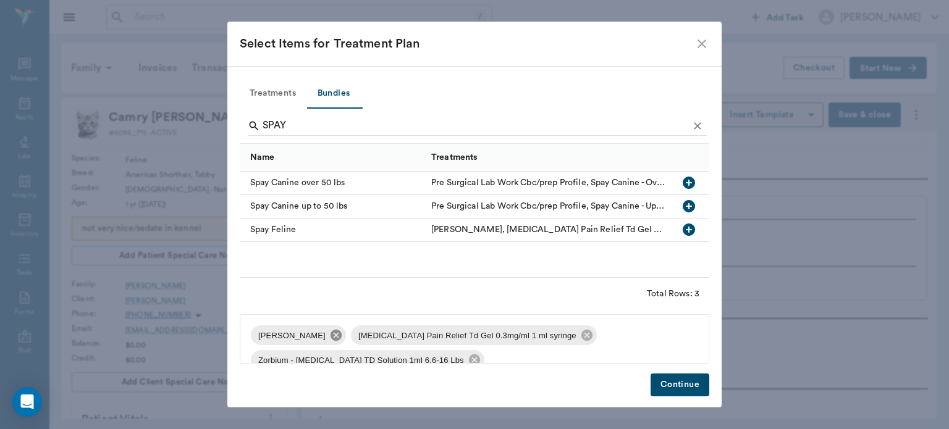
click at [332, 336] on icon at bounding box center [336, 335] width 11 height 11
click at [481, 332] on icon at bounding box center [486, 335] width 11 height 11
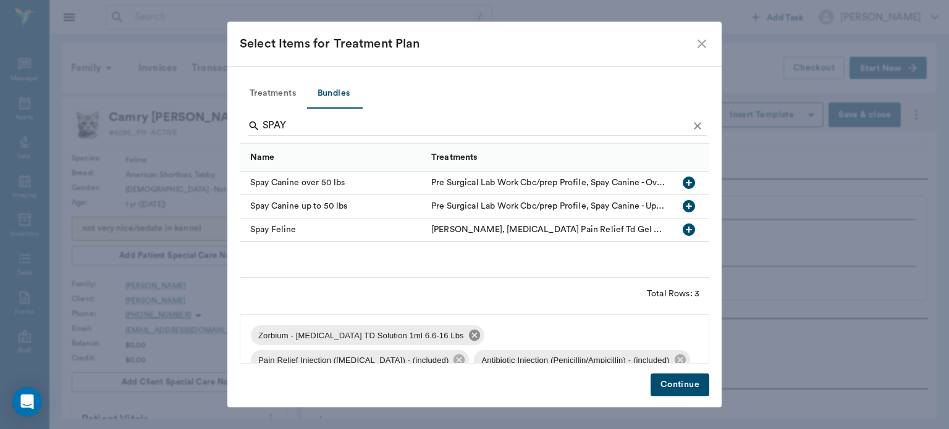
click at [468, 338] on icon at bounding box center [475, 336] width 14 height 14
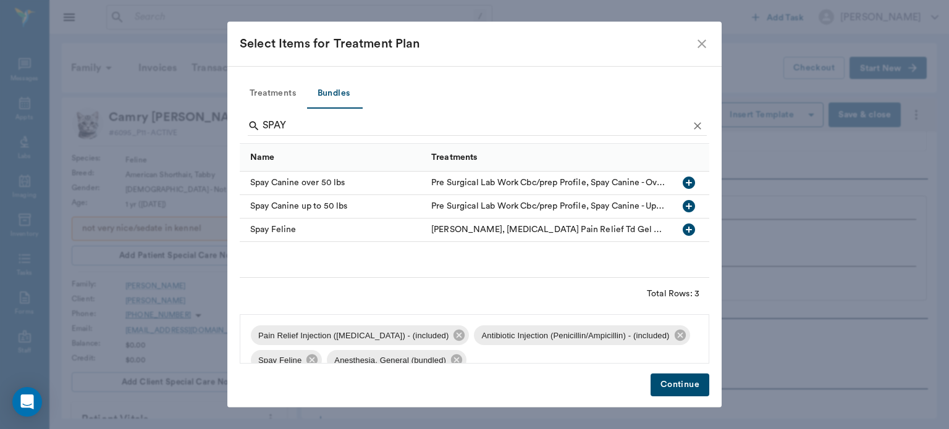
click at [690, 388] on button "Continue" at bounding box center [680, 385] width 59 height 23
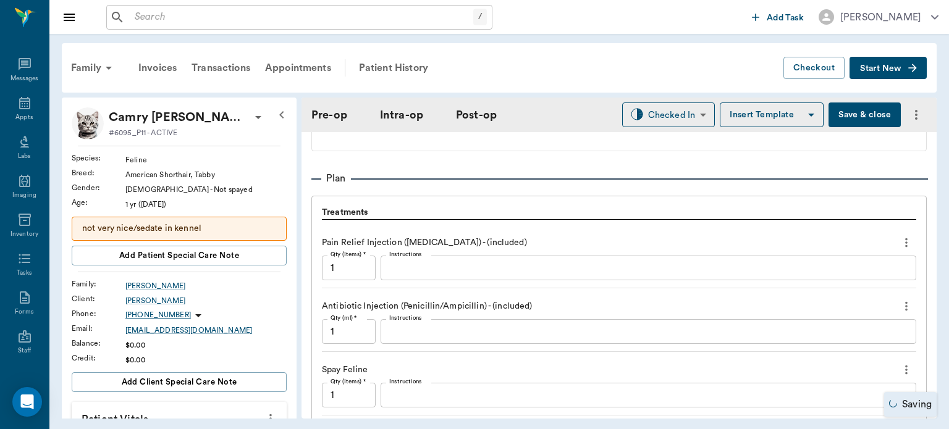
click at [852, 124] on button "Save & close" at bounding box center [865, 115] width 72 height 25
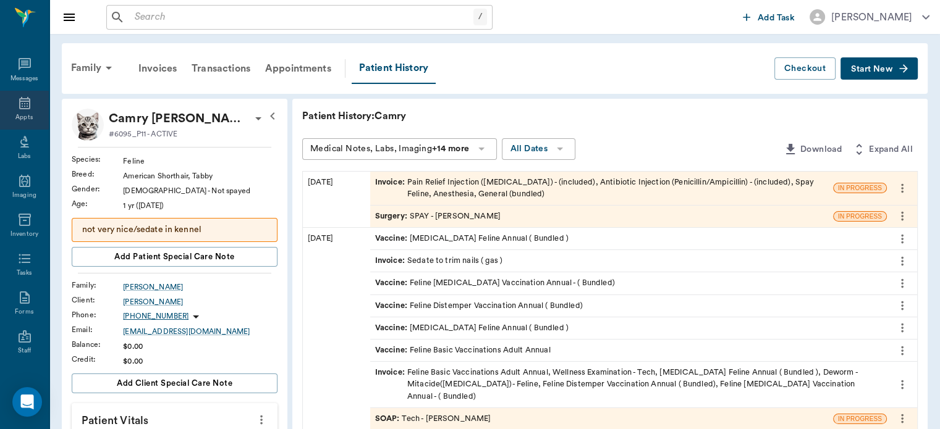
click at [20, 109] on icon at bounding box center [24, 103] width 11 height 12
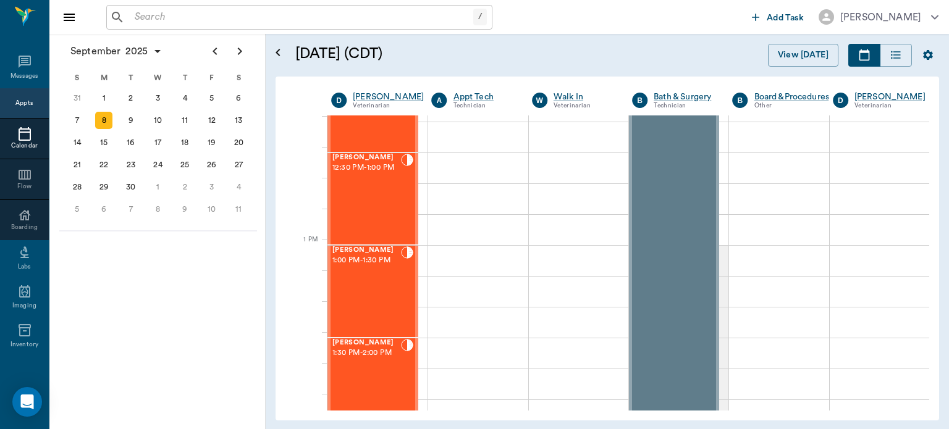
scroll to position [808, 0]
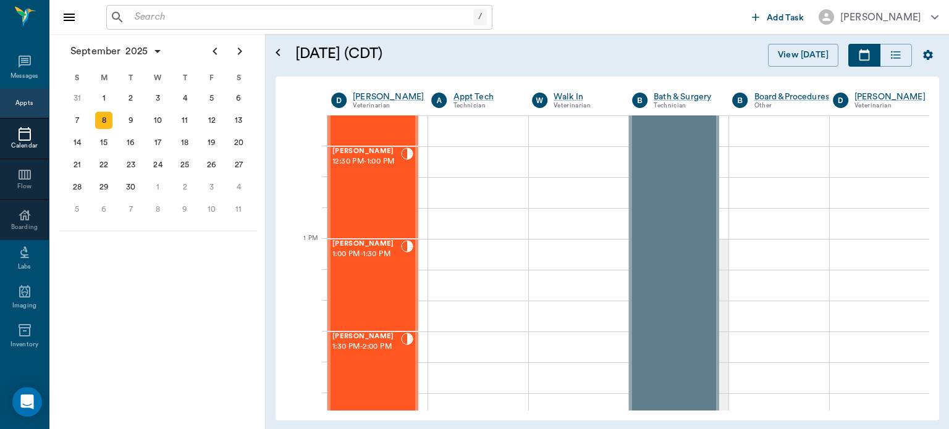
click at [363, 190] on div "Tuck Allen 12:30 PM - 1:00 PM" at bounding box center [366, 193] width 69 height 90
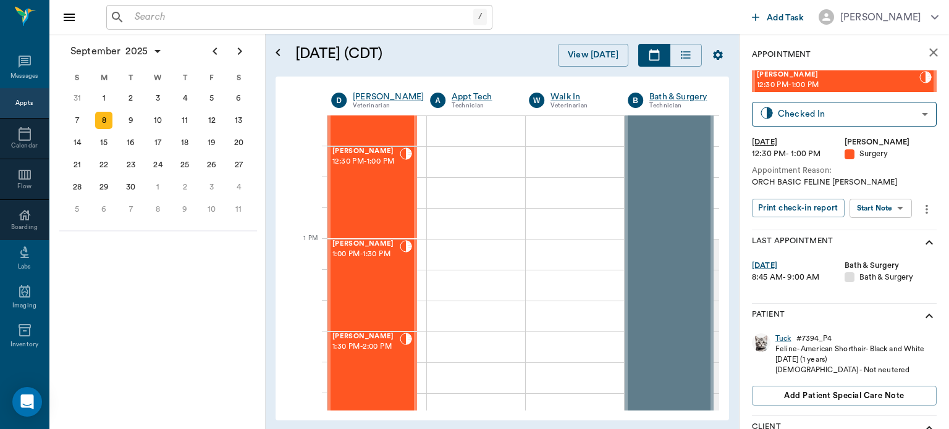
click at [886, 210] on body "/ ​ Add Task Dr. Bert Ellsworth Nectar Messages Appts Calendar Flow Boarding La…" at bounding box center [474, 214] width 949 height 429
click at [873, 255] on button "Start Surgery" at bounding box center [871, 254] width 51 height 14
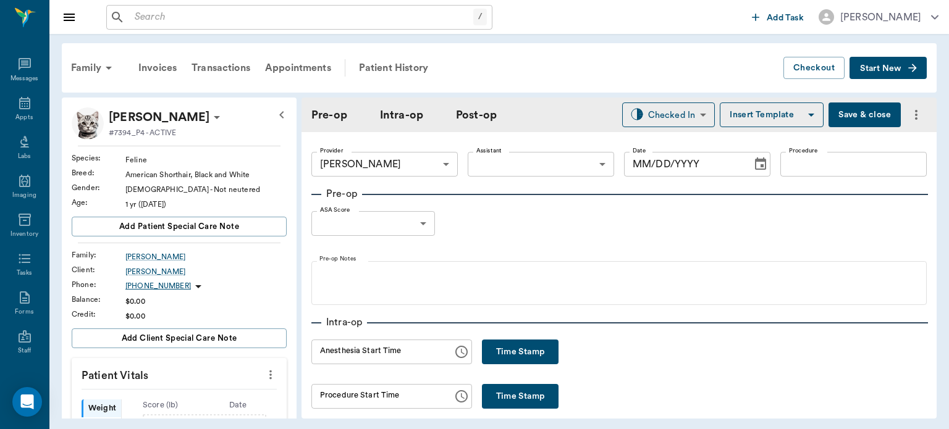
type input "63ec2f075fda476ae8351a4d"
type input "09/08/2025"
click at [262, 363] on p "Patient Vitals" at bounding box center [179, 373] width 215 height 31
click at [267, 371] on icon "more" at bounding box center [271, 375] width 14 height 15
click at [216, 389] on span "Enter Vitals" at bounding box center [210, 395] width 104 height 13
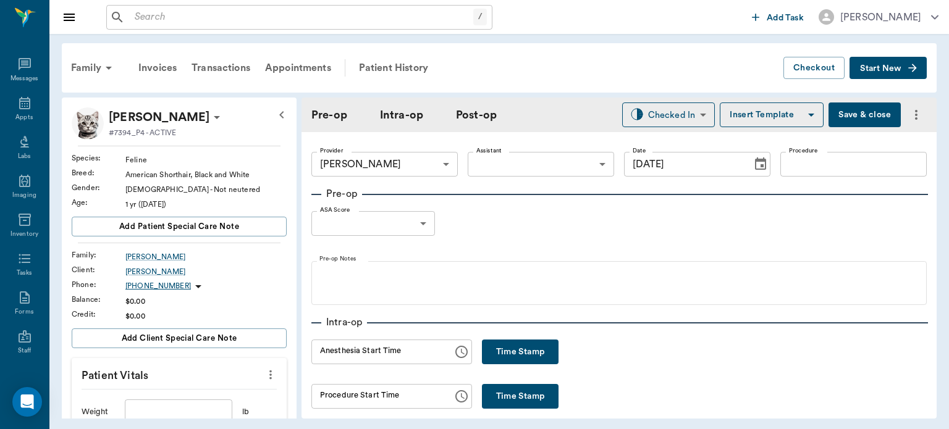
click at [201, 407] on input "text" at bounding box center [179, 412] width 108 height 25
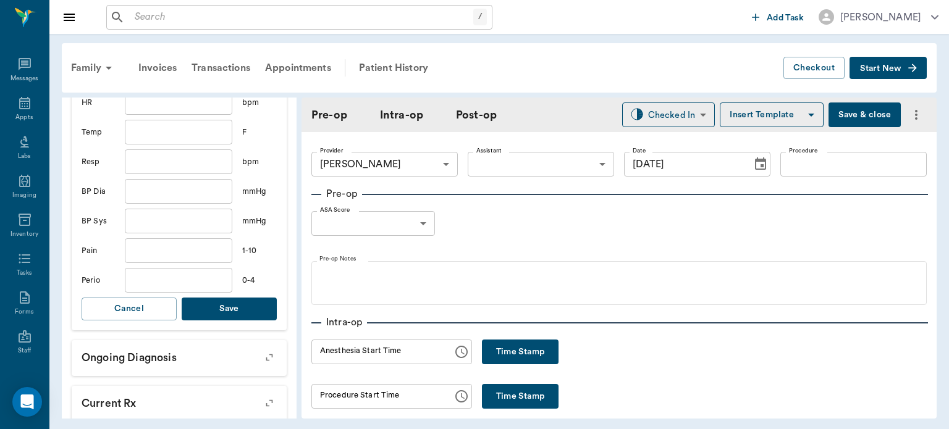
type input "10"
click at [247, 308] on button "Save" at bounding box center [229, 309] width 95 height 23
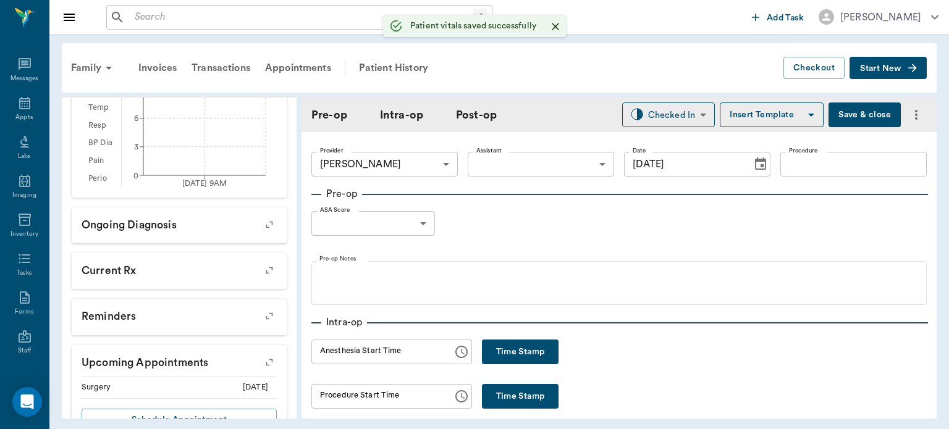
scroll to position [384, 0]
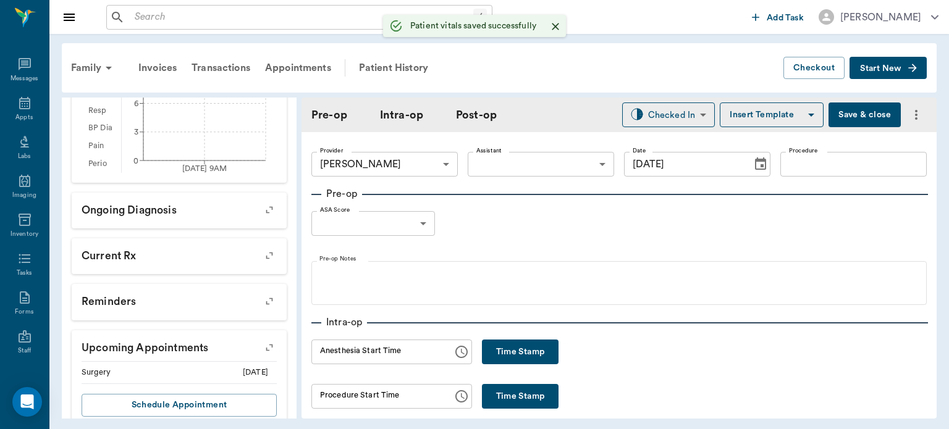
click at [536, 163] on body "/ ​ Add Task Dr. Bert Ellsworth Nectar Messages Appts Labs Imaging Inventory Ta…" at bounding box center [474, 214] width 949 height 429
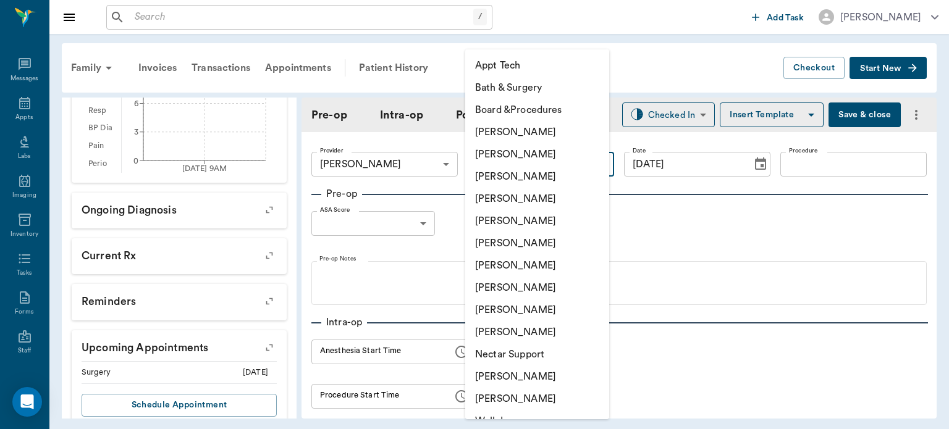
click at [518, 288] on li "[PERSON_NAME]" at bounding box center [537, 288] width 144 height 22
type input "63ec2e7e52e12b0ba117b124"
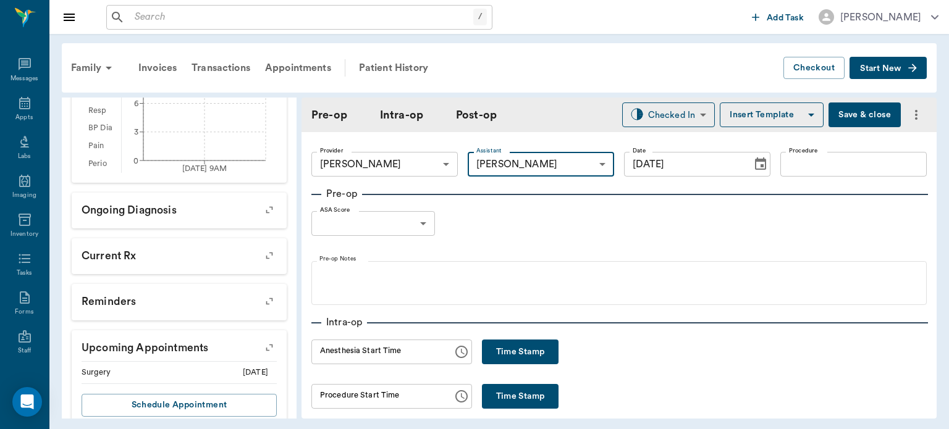
click at [847, 169] on input "Procedure" at bounding box center [853, 164] width 146 height 25
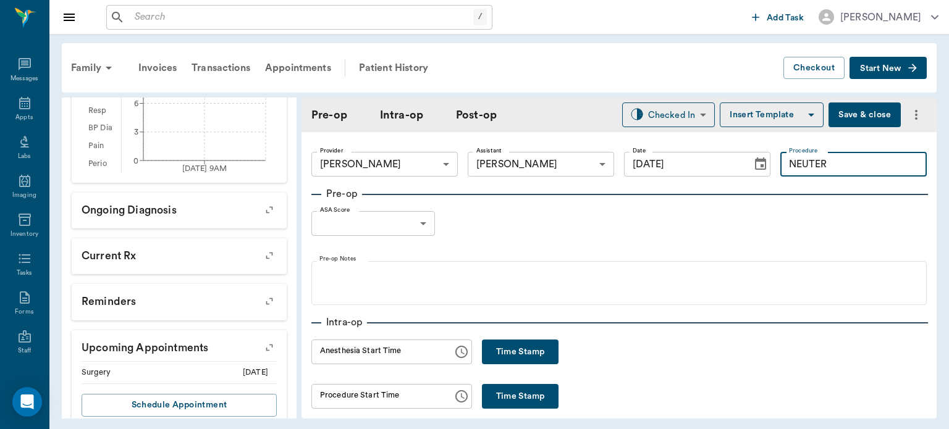
type input "NEUTER"
click at [766, 122] on button "Insert Template" at bounding box center [772, 115] width 104 height 25
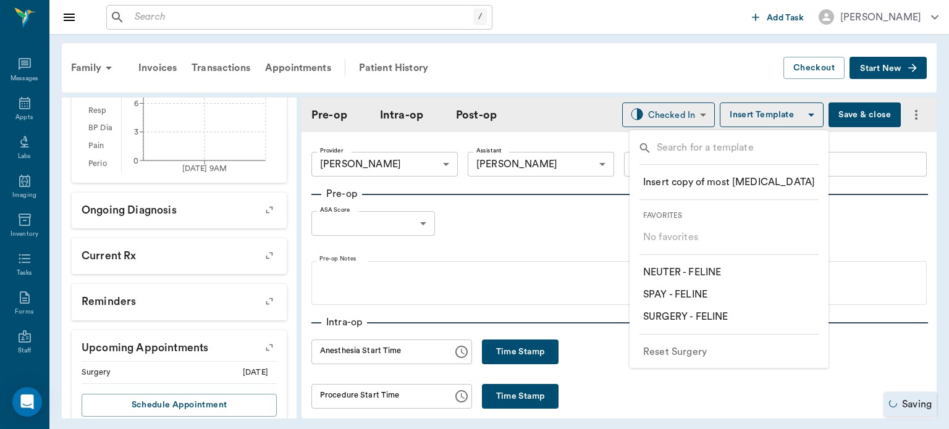
click at [717, 269] on p "​ NEUTER - FELINE" at bounding box center [682, 272] width 78 height 15
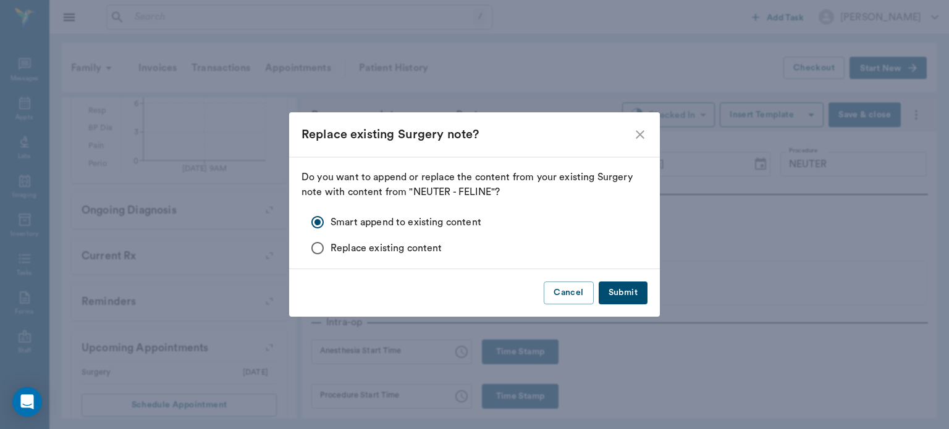
click at [626, 289] on button "Submit" at bounding box center [623, 293] width 49 height 23
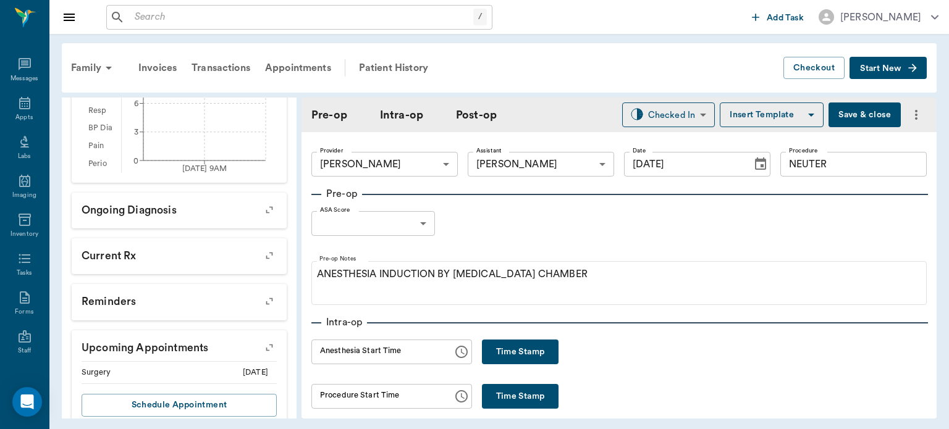
click at [400, 228] on body "/ ​ Add Task Dr. Bert Ellsworth Nectar Messages Appts Labs Imaging Inventory Ta…" at bounding box center [474, 214] width 949 height 429
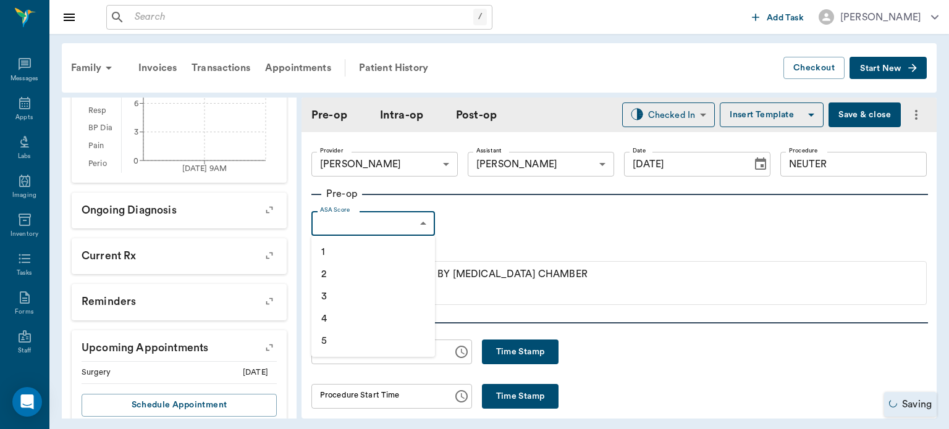
click at [353, 251] on li "1" at bounding box center [373, 252] width 124 height 22
type input "1"
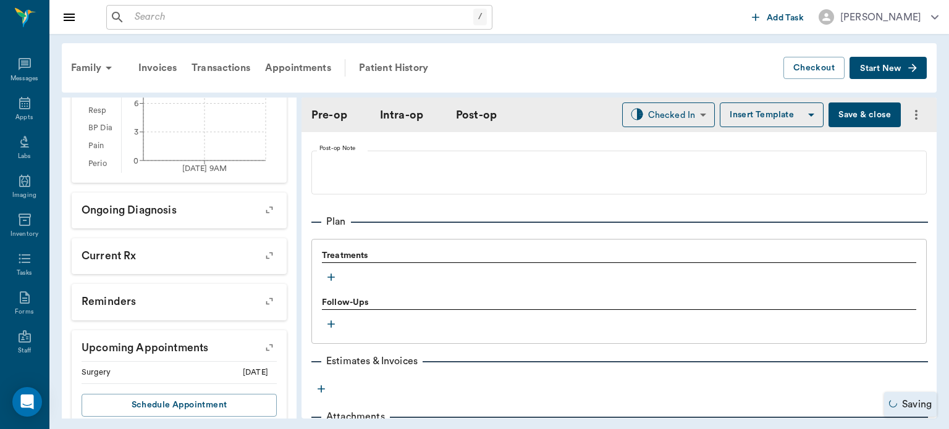
scroll to position [934, 0]
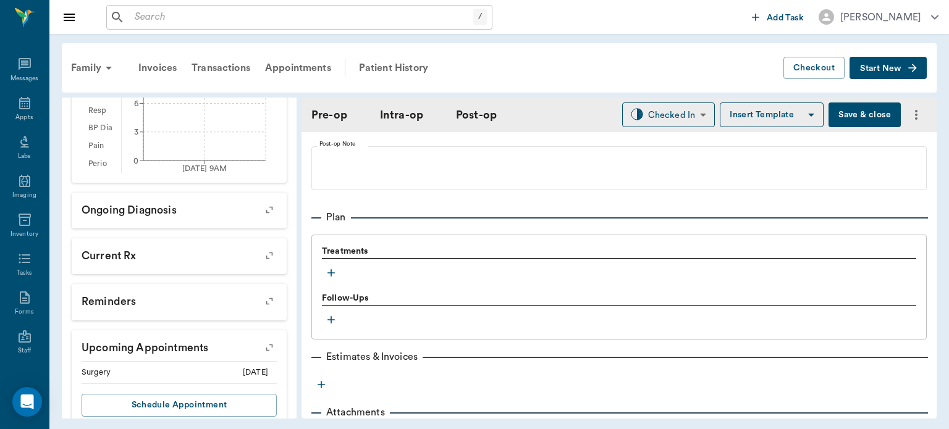
click at [332, 270] on icon "button" at bounding box center [331, 273] width 12 height 12
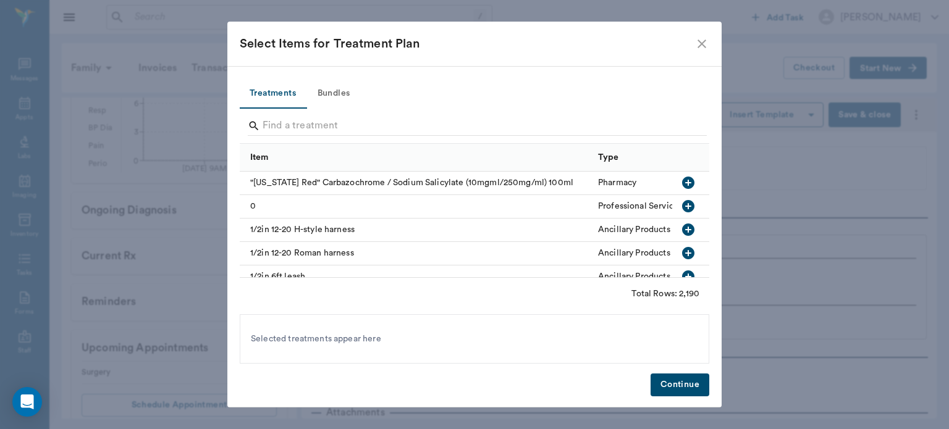
click at [351, 87] on button "Bundles" at bounding box center [334, 94] width 56 height 30
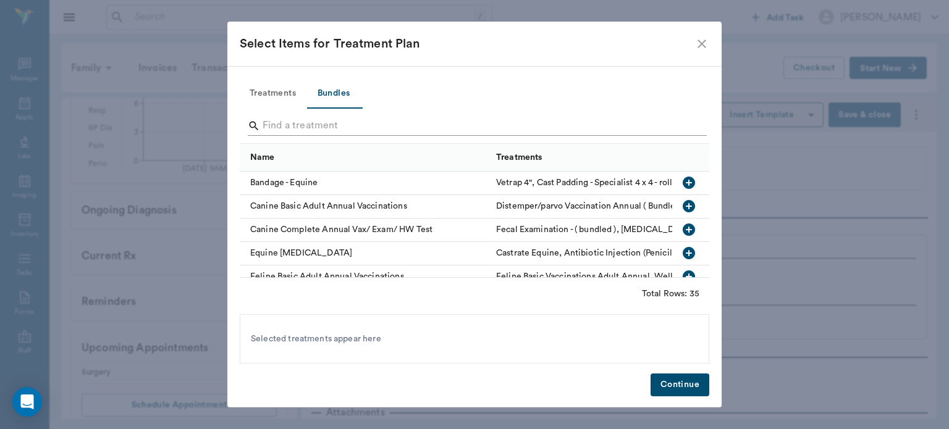
click at [304, 124] on input "Search" at bounding box center [476, 126] width 426 height 20
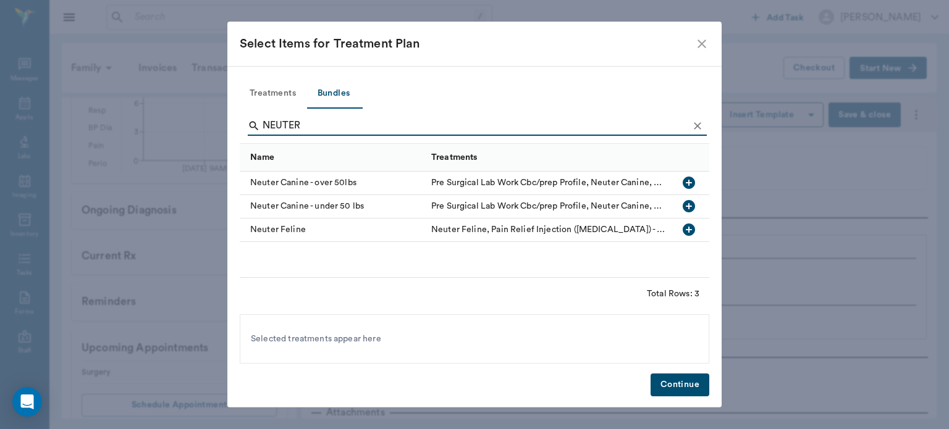
type input "NEUTER"
click at [690, 229] on icon "button" at bounding box center [689, 229] width 15 height 15
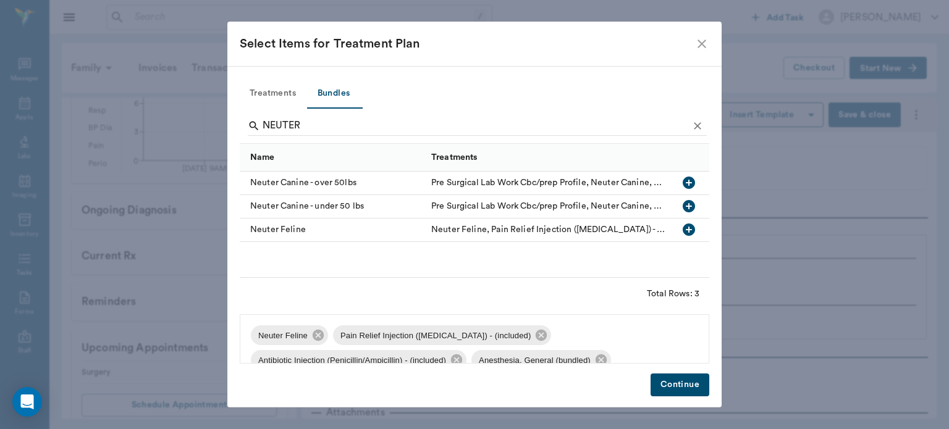
click at [670, 383] on button "Continue" at bounding box center [680, 385] width 59 height 23
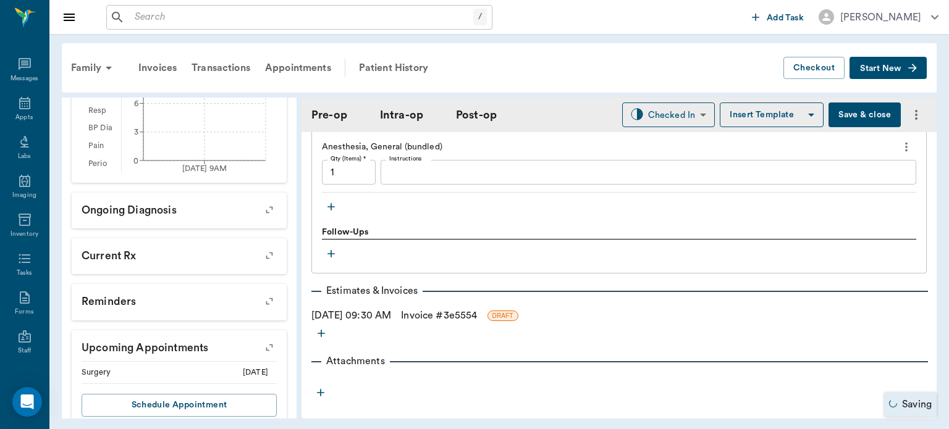
scroll to position [1256, 0]
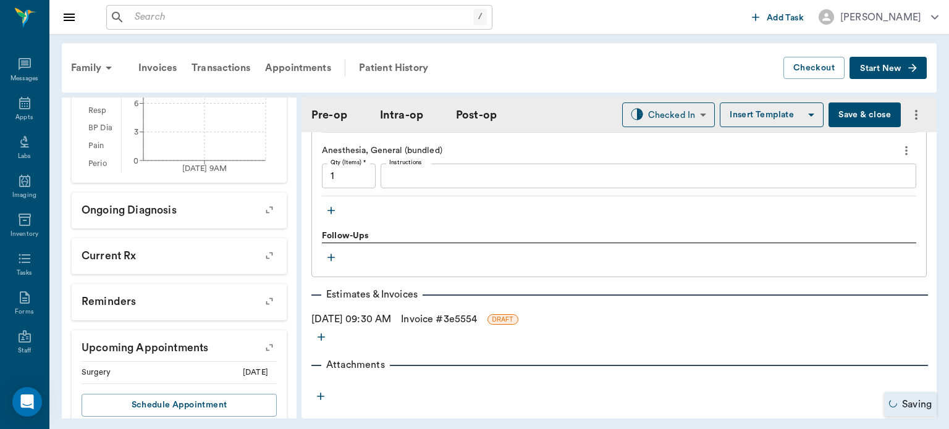
click at [331, 208] on icon "button" at bounding box center [331, 211] width 7 height 7
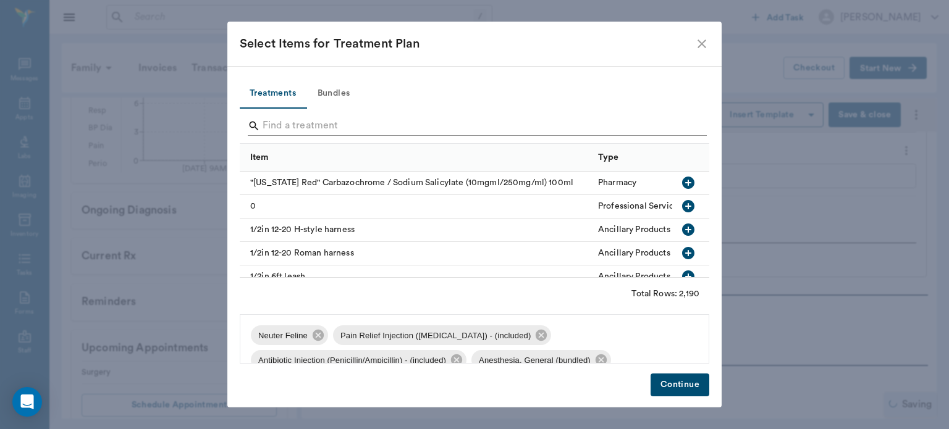
click at [296, 130] on input "Search" at bounding box center [476, 126] width 426 height 20
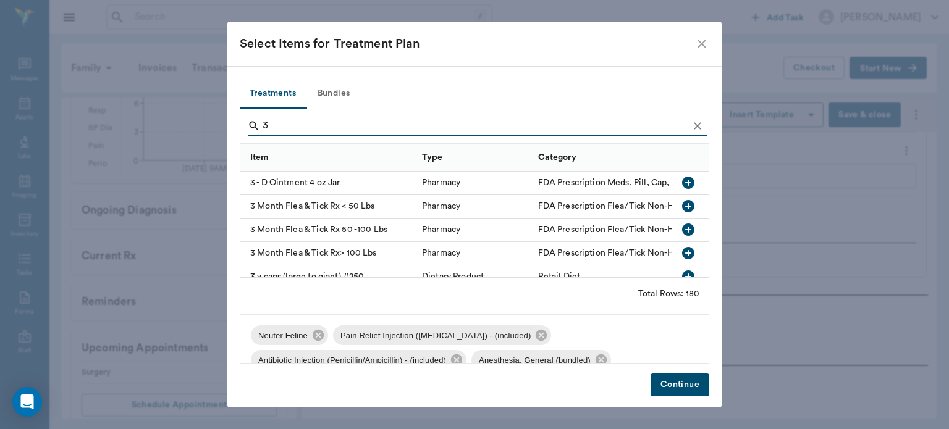
type input "3"
click at [682, 205] on icon "button" at bounding box center [688, 206] width 12 height 12
click at [685, 383] on button "Continue" at bounding box center [680, 385] width 59 height 23
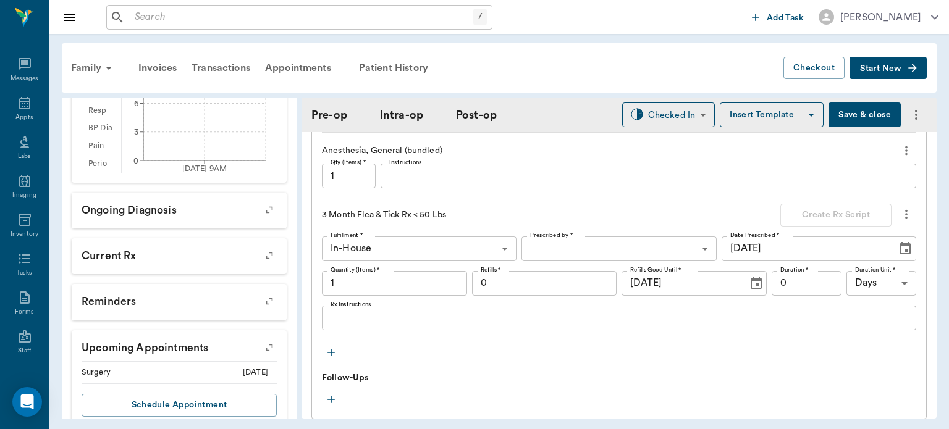
click at [331, 353] on icon "button" at bounding box center [331, 353] width 12 height 12
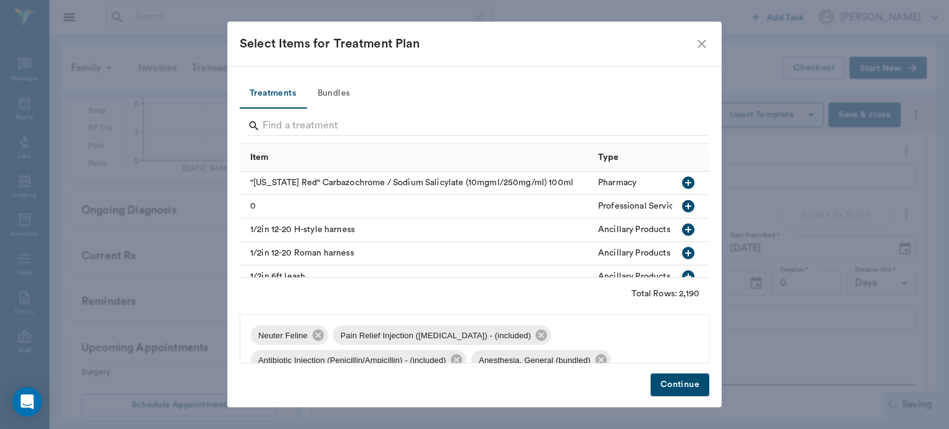
click at [345, 85] on button "Bundles" at bounding box center [334, 94] width 56 height 30
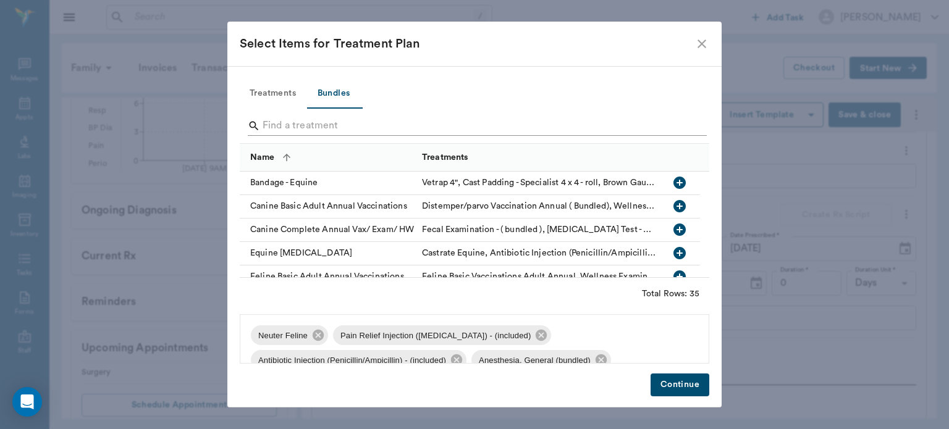
click at [310, 124] on input "Search" at bounding box center [476, 126] width 426 height 20
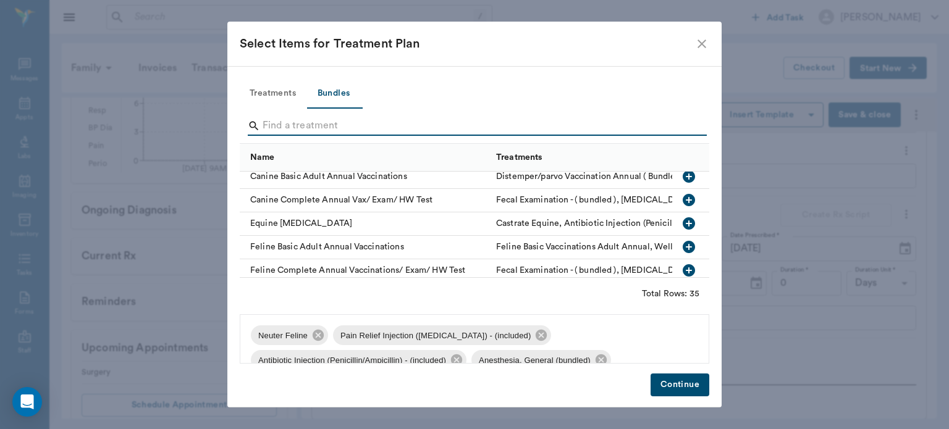
scroll to position [35, 0]
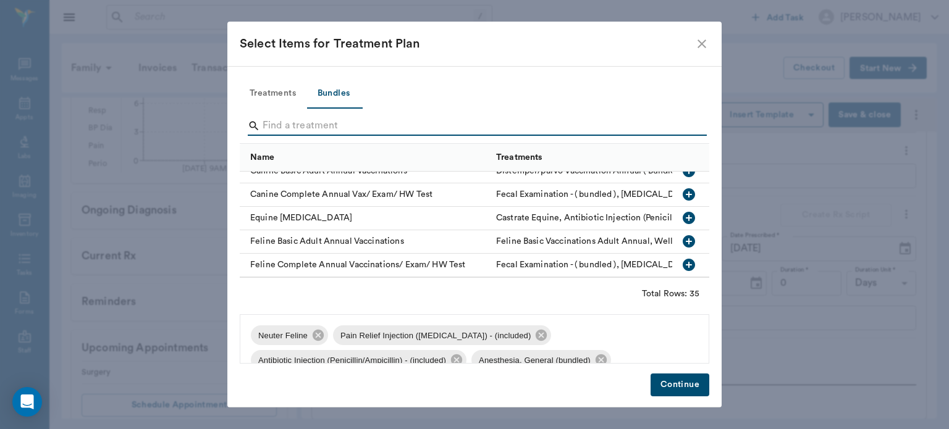
click at [682, 235] on icon "button" at bounding box center [689, 241] width 15 height 15
click at [681, 382] on button "Continue" at bounding box center [680, 385] width 59 height 23
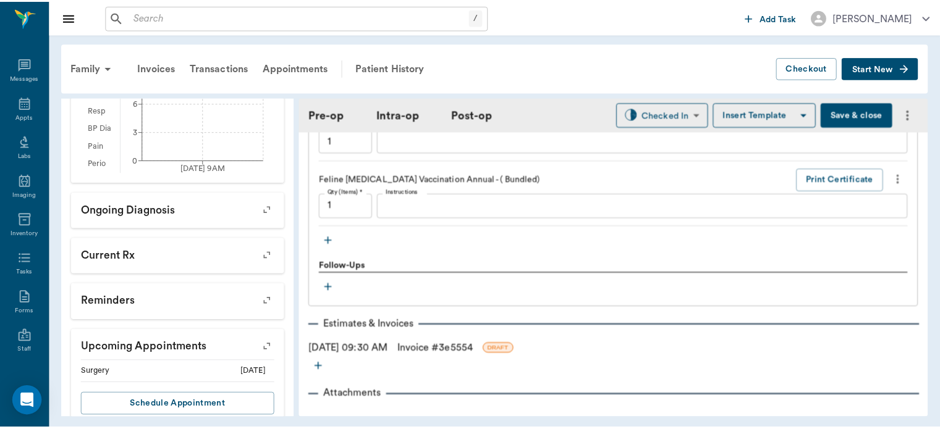
scroll to position [1758, 0]
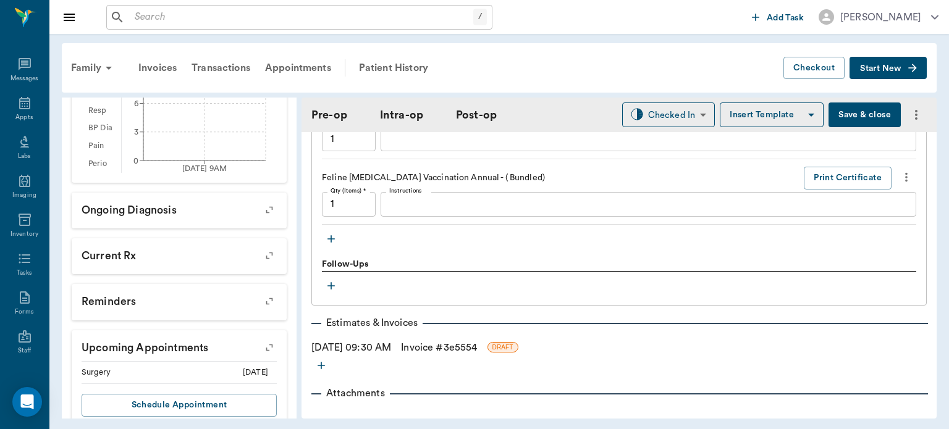
click at [862, 119] on button "Save & close" at bounding box center [865, 115] width 72 height 25
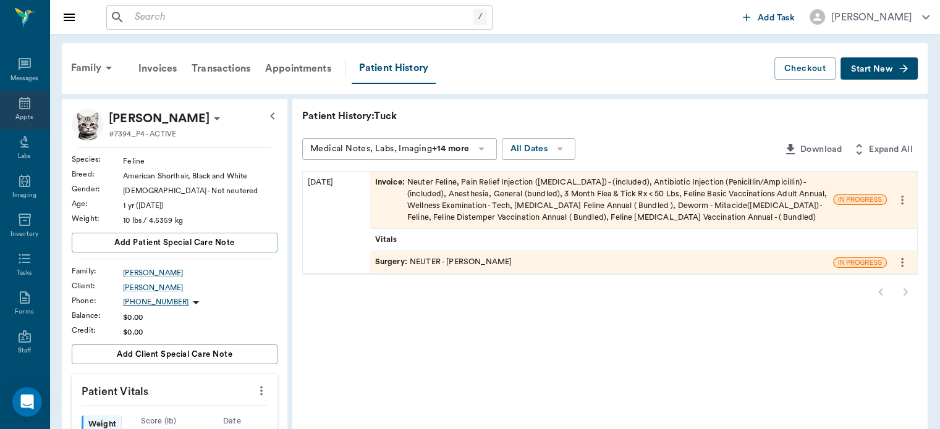
click at [22, 106] on icon at bounding box center [24, 103] width 11 height 12
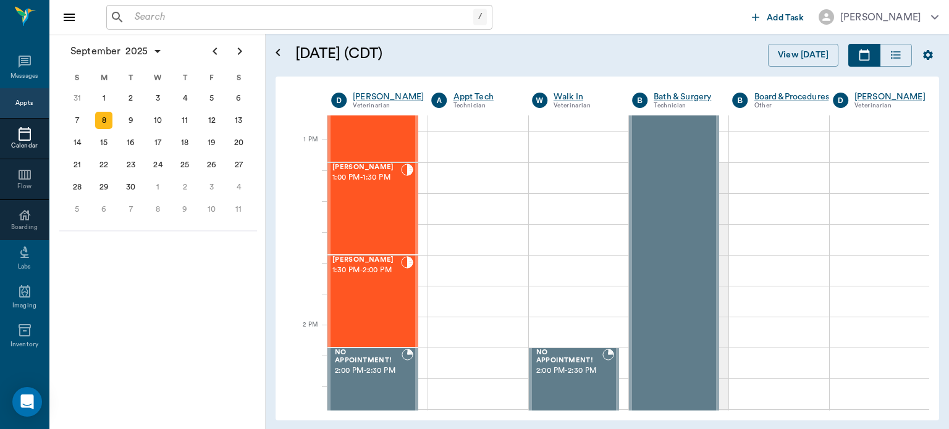
scroll to position [915, 0]
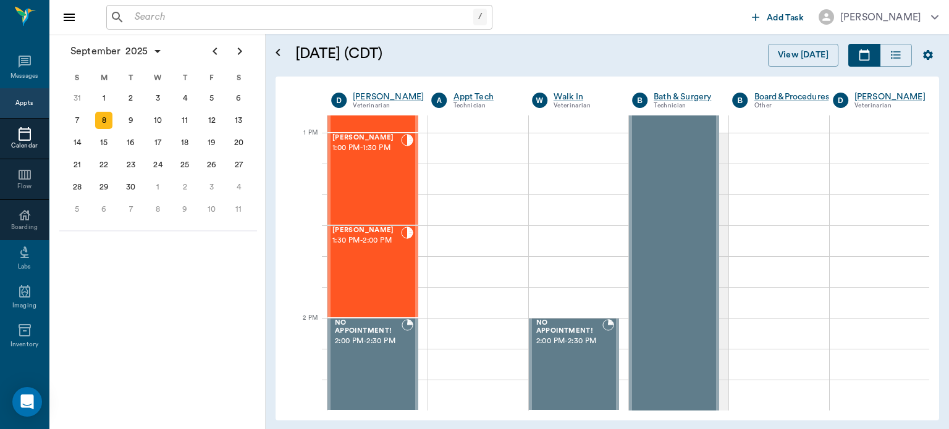
click at [381, 276] on div "Joey Gutierrez 1:30 PM - 2:00 PM" at bounding box center [366, 272] width 69 height 90
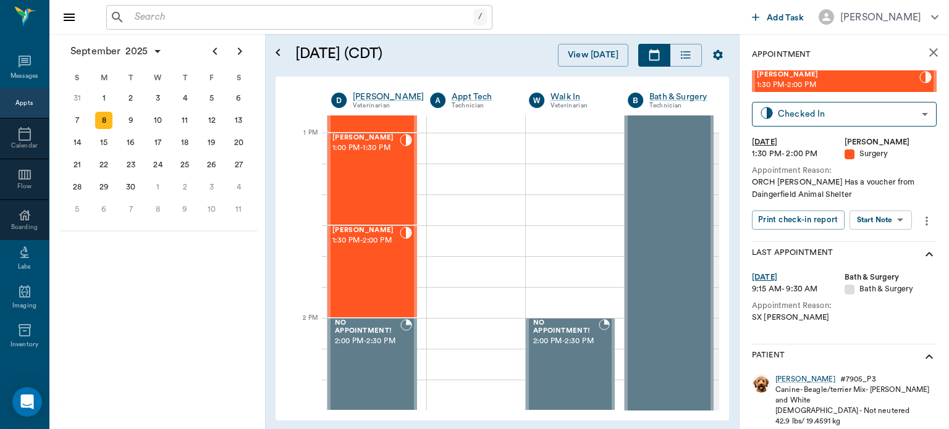
click at [885, 219] on body "/ ​ Add Task Dr. Bert Ellsworth Nectar Messages Appts Calendar Flow Boarding La…" at bounding box center [474, 214] width 949 height 429
click at [873, 260] on button "Start Surgery" at bounding box center [871, 265] width 51 height 14
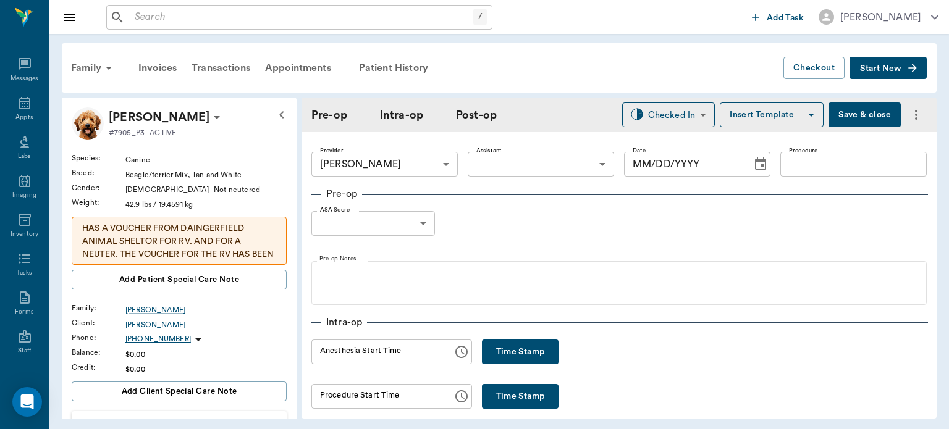
type input "63ec2f075fda476ae8351a4d"
type input "09/08/2025"
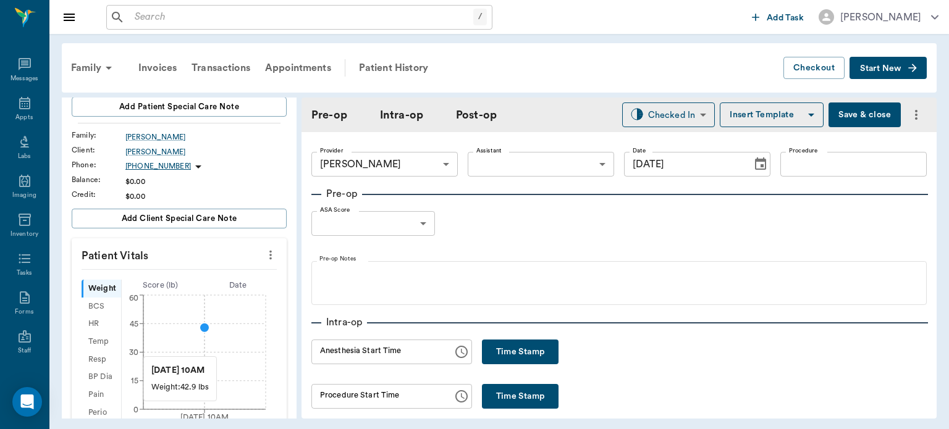
scroll to position [176, 0]
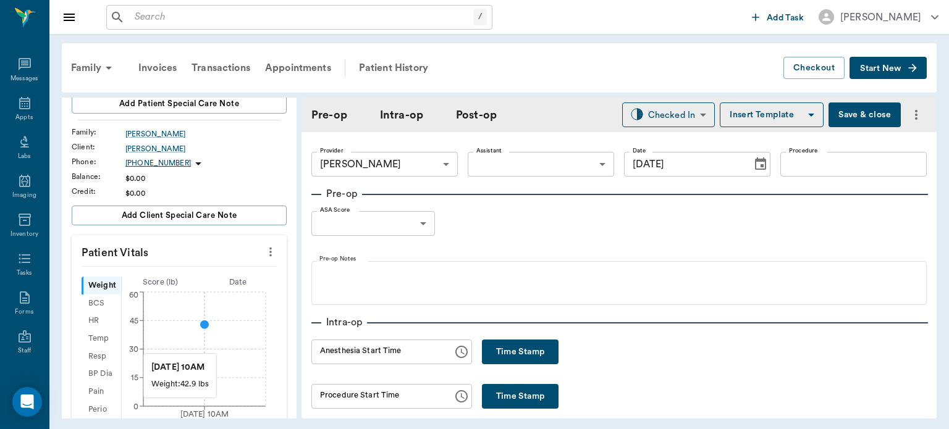
click at [265, 254] on icon "more" at bounding box center [271, 252] width 14 height 15
click at [190, 273] on span "Enter Vitals" at bounding box center [210, 272] width 104 height 13
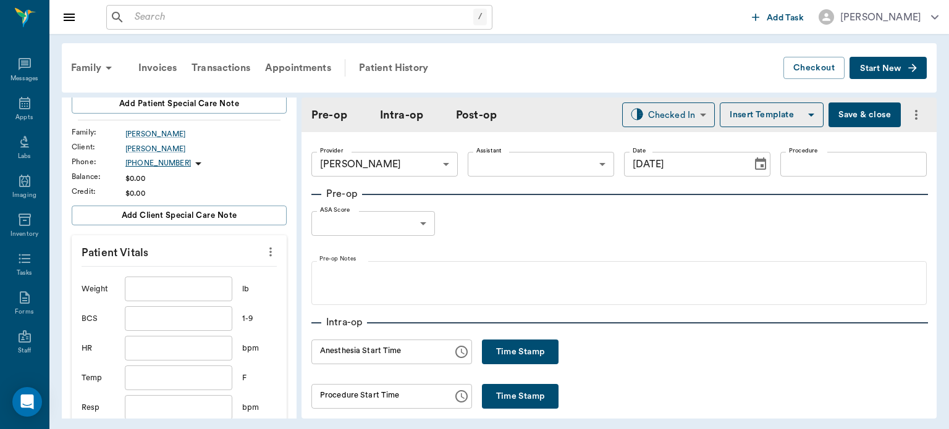
click at [172, 290] on input "text" at bounding box center [179, 289] width 108 height 25
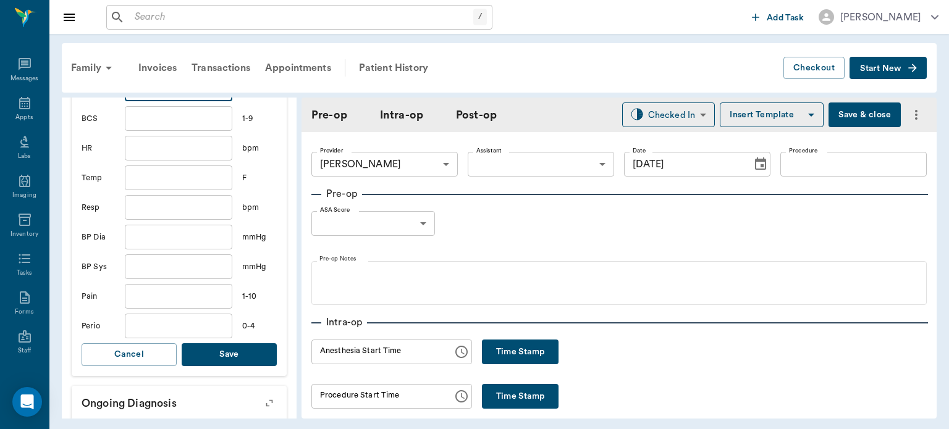
scroll to position [378, 0]
type input "44"
click at [229, 356] on button "Save" at bounding box center [229, 353] width 95 height 23
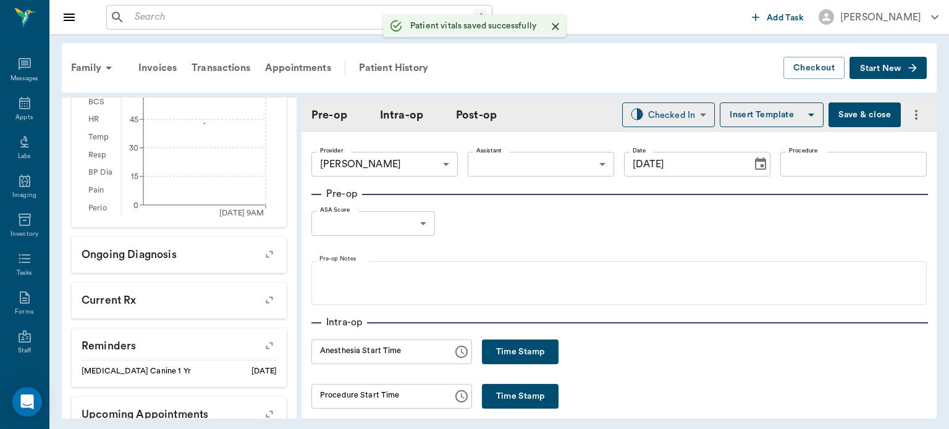
click at [518, 174] on body "/ ​ Add Task Dr. Bert Ellsworth Nectar Messages Appts Labs Imaging Inventory Ta…" at bounding box center [474, 214] width 949 height 429
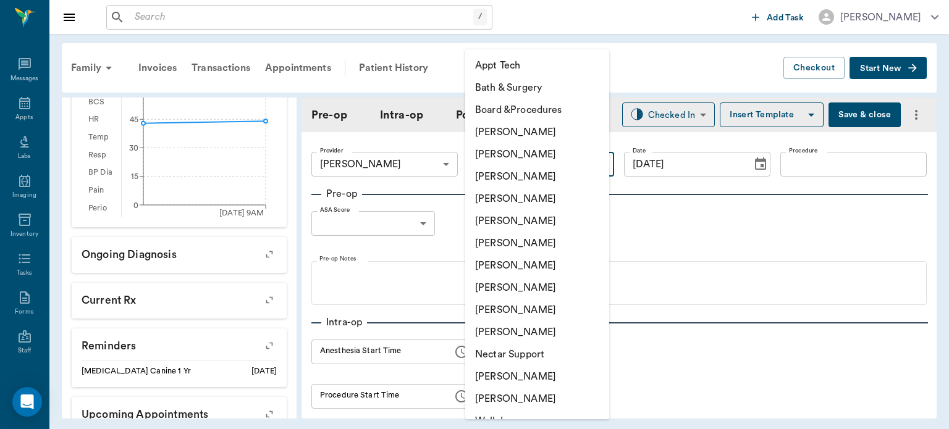
click at [538, 295] on li "[PERSON_NAME]" at bounding box center [537, 288] width 144 height 22
type input "63ec2e7e52e12b0ba117b124"
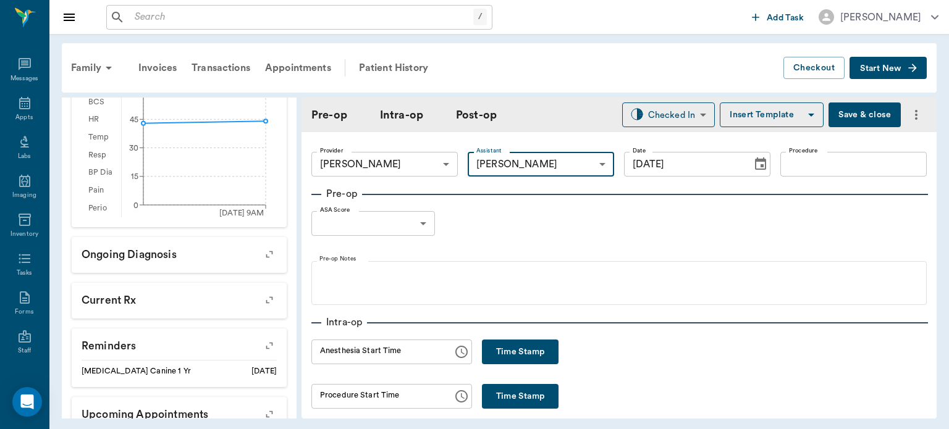
click at [810, 169] on input "Procedure" at bounding box center [853, 164] width 146 height 25
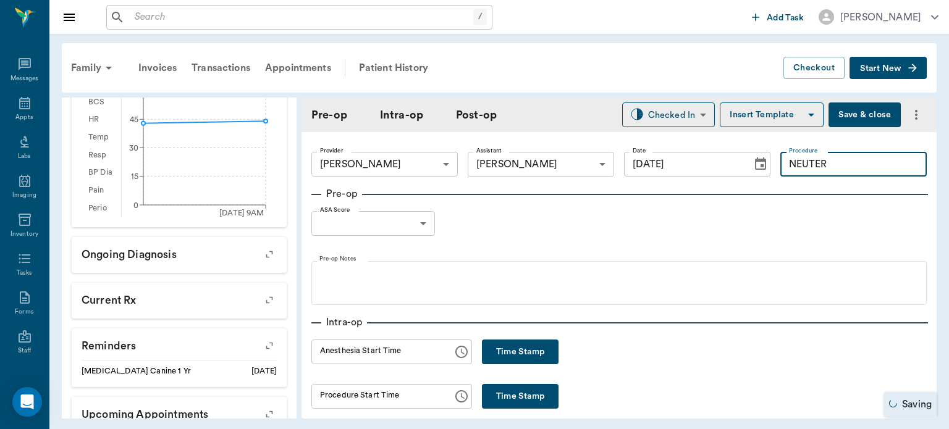
type input "NEUTER"
click at [769, 119] on button "Insert Template" at bounding box center [772, 115] width 104 height 25
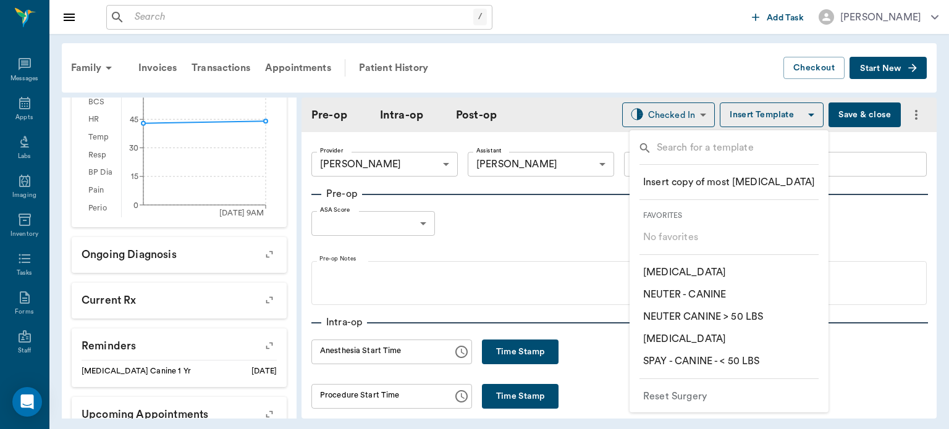
click at [713, 295] on p "​ NEUTER - CANINE" at bounding box center [684, 294] width 83 height 15
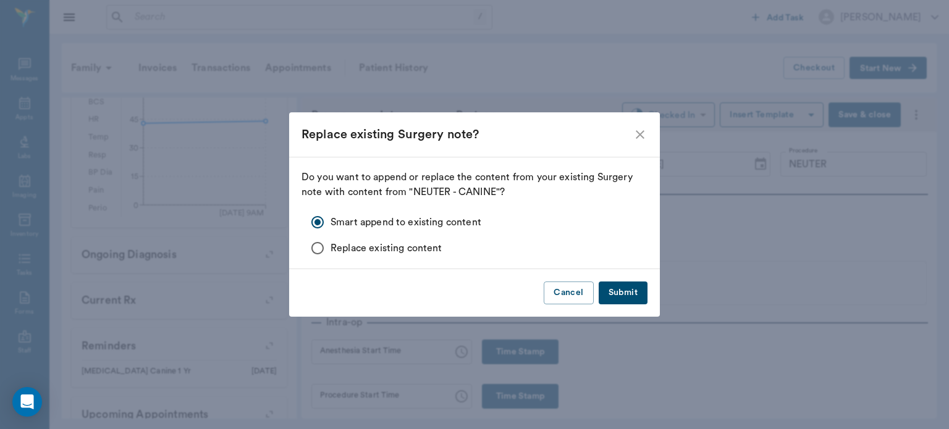
click at [628, 301] on button "Submit" at bounding box center [623, 293] width 49 height 23
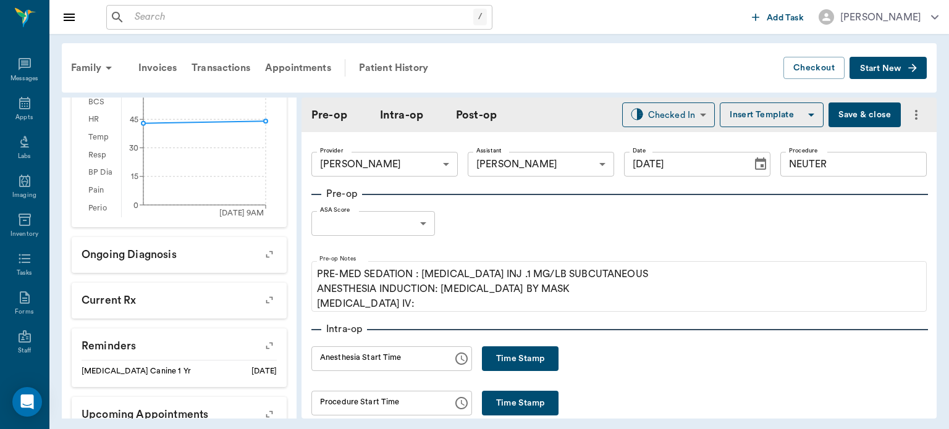
click at [391, 218] on body "/ ​ Add Task Dr. Bert Ellsworth Nectar Messages Appts Labs Imaging Inventory Ta…" at bounding box center [474, 214] width 949 height 429
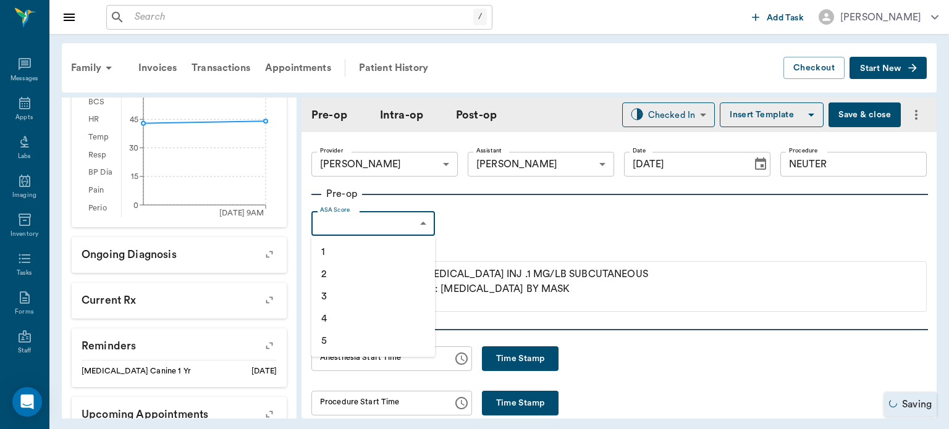
click at [371, 256] on li "1" at bounding box center [373, 252] width 124 height 22
type input "1"
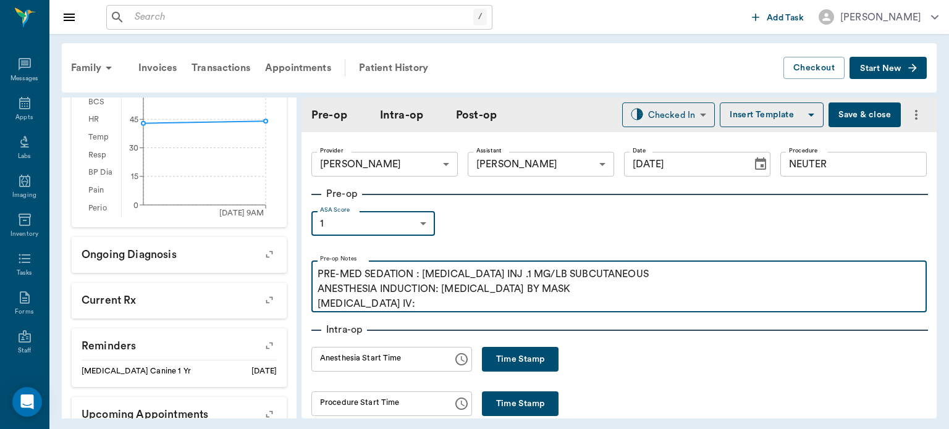
click at [419, 300] on p "PRE-MED SEDATION : ACEPROMAZINE INJ .1 MG/LB SUBCUTANEOUS ANESTHESIA INDUCTION:…" at bounding box center [619, 289] width 603 height 44
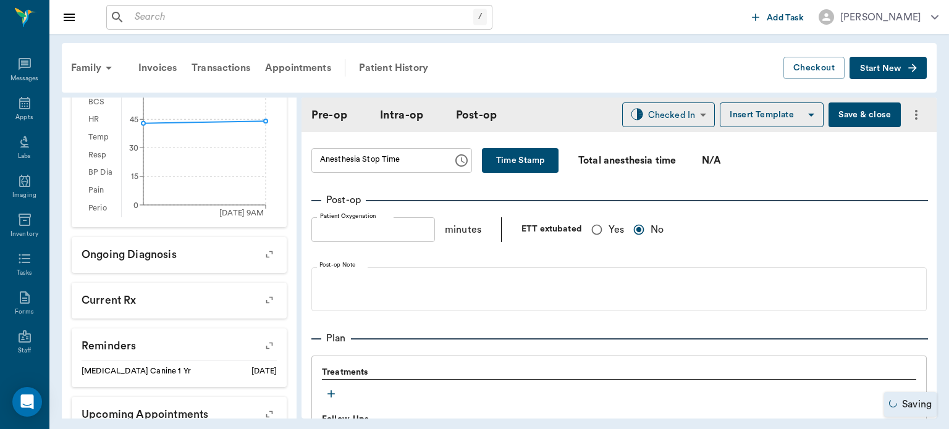
click at [598, 233] on input "Yes" at bounding box center [596, 229] width 23 height 23
radio input "true"
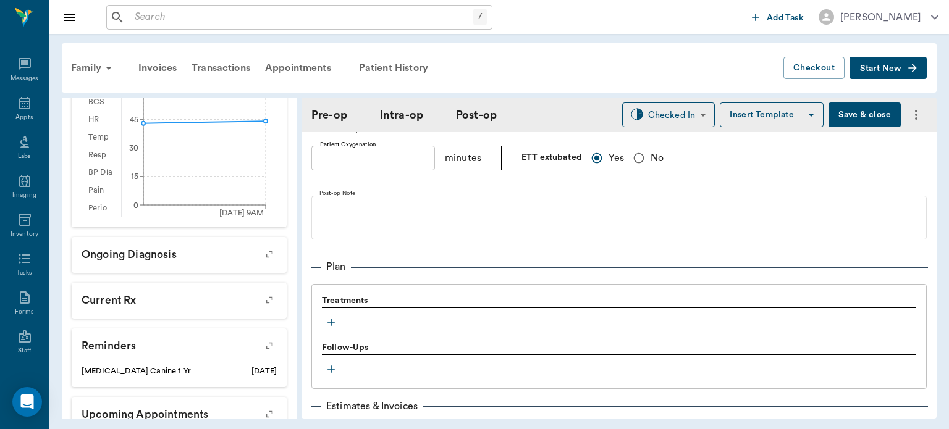
scroll to position [910, 0]
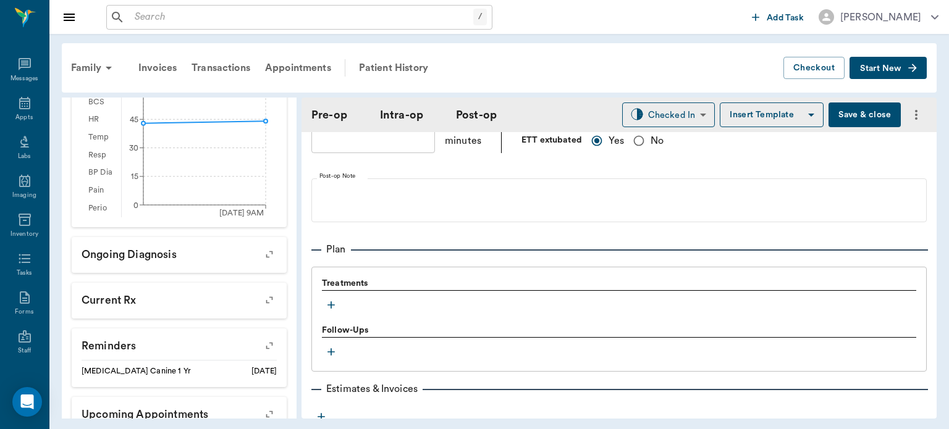
click at [331, 307] on icon "button" at bounding box center [331, 305] width 7 height 7
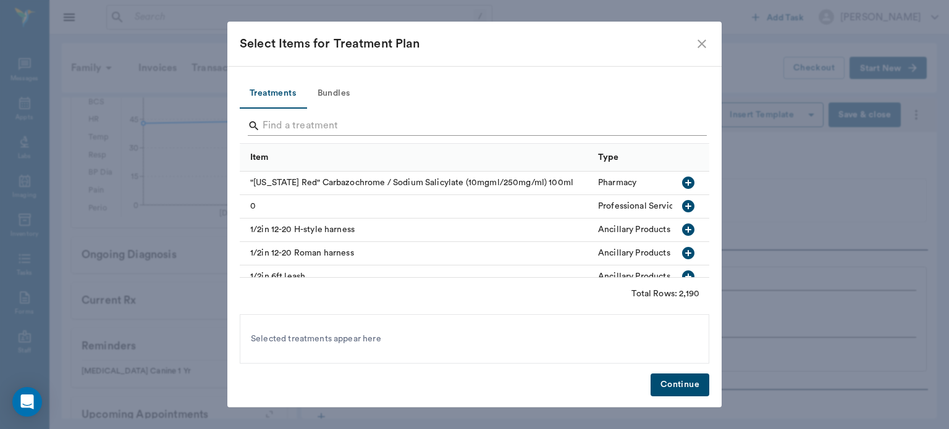
click at [315, 130] on input "Search" at bounding box center [476, 126] width 426 height 20
click at [328, 91] on button "Bundles" at bounding box center [334, 94] width 56 height 30
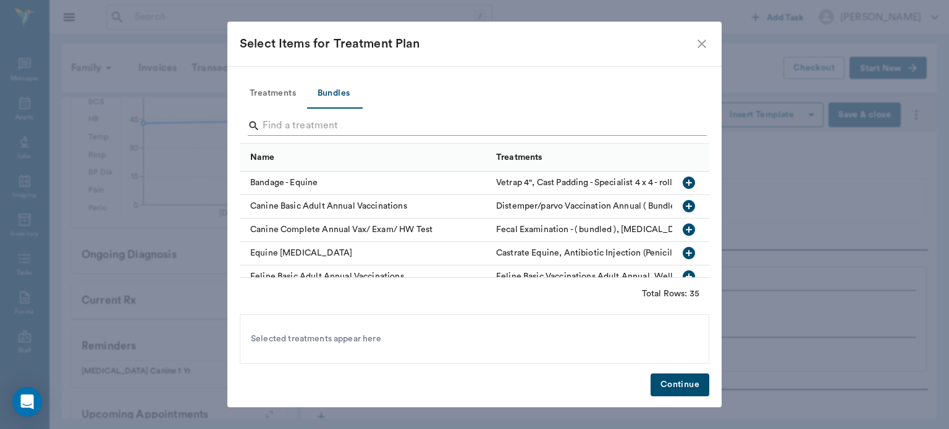
click at [292, 123] on input "Search" at bounding box center [476, 126] width 426 height 20
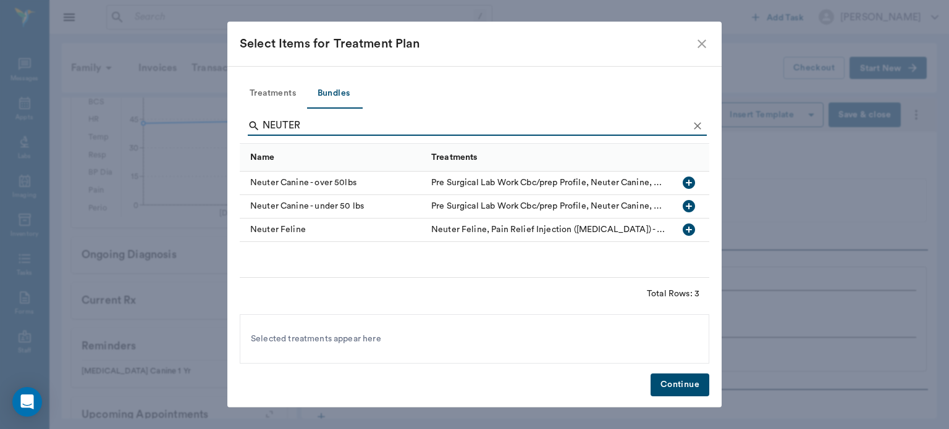
type input "NEUTER"
click at [693, 208] on icon "button" at bounding box center [689, 206] width 12 height 12
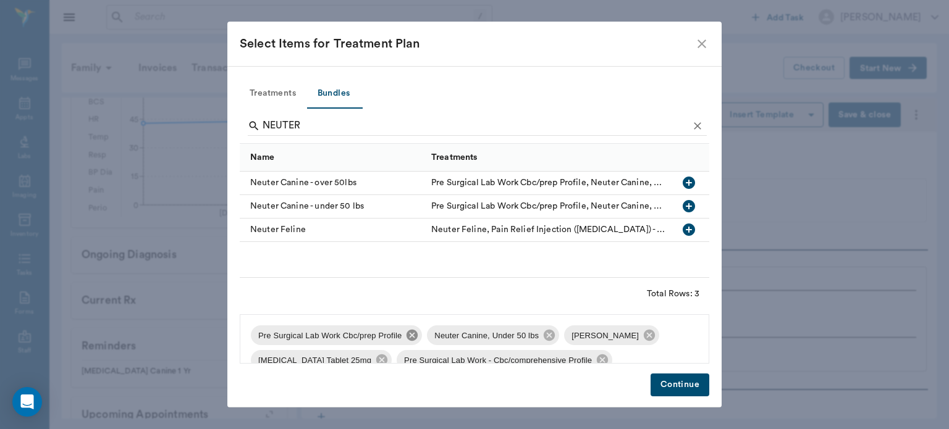
click at [414, 337] on icon at bounding box center [412, 335] width 11 height 11
click at [472, 339] on icon at bounding box center [473, 335] width 11 height 11
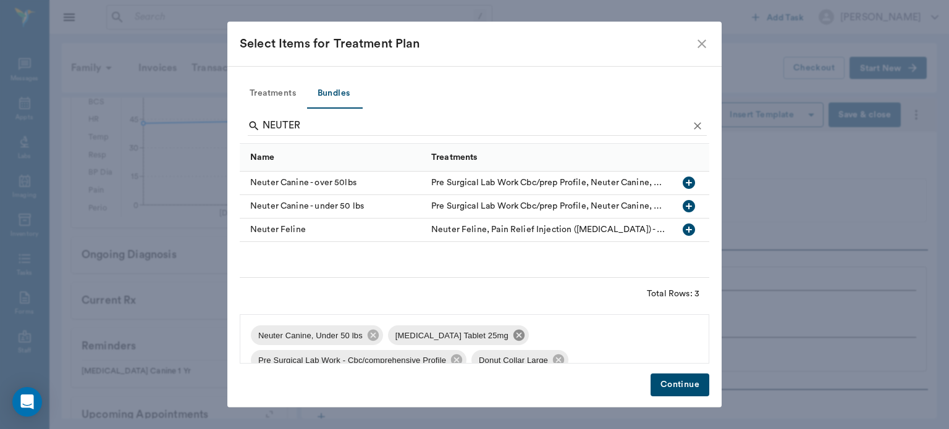
click at [514, 339] on icon at bounding box center [519, 335] width 11 height 11
click at [592, 337] on icon at bounding box center [593, 335] width 11 height 11
click at [472, 334] on icon at bounding box center [475, 336] width 14 height 14
click at [682, 388] on button "Continue" at bounding box center [680, 385] width 59 height 23
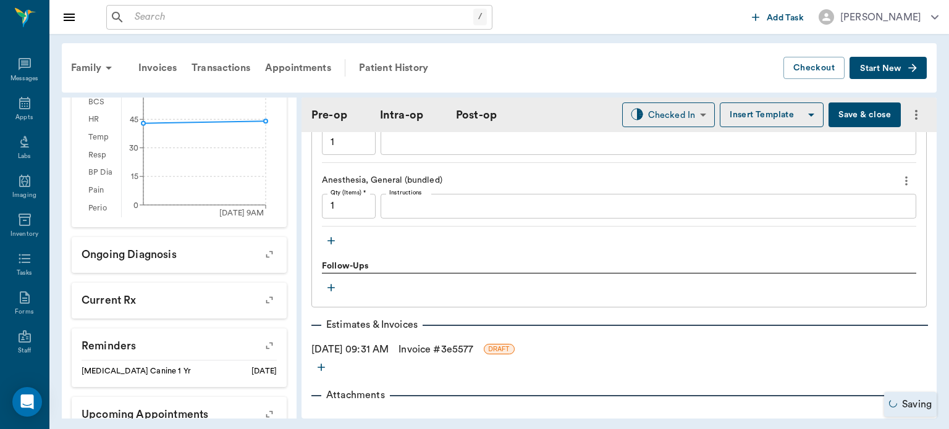
scroll to position [1279, 0]
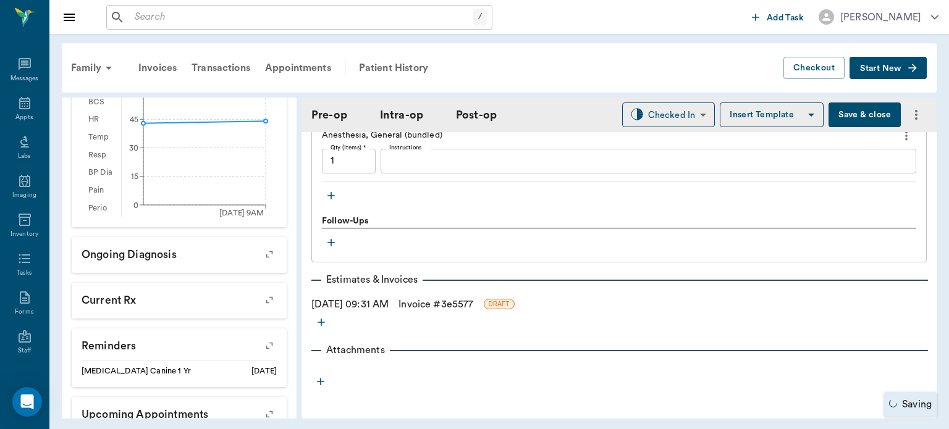
click at [331, 195] on icon "button" at bounding box center [331, 195] width 7 height 7
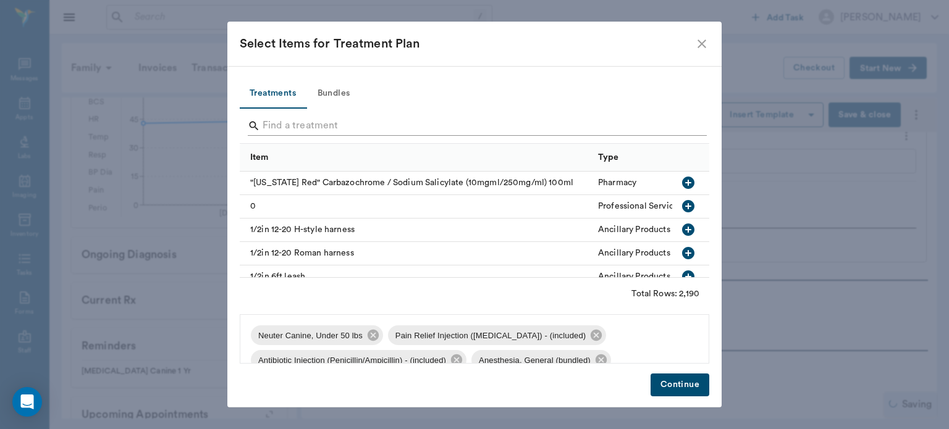
click at [295, 120] on input "Search" at bounding box center [476, 126] width 426 height 20
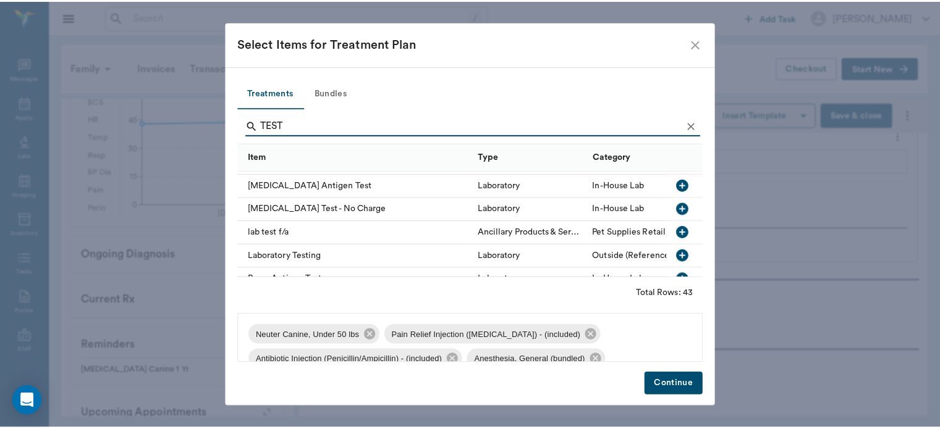
scroll to position [515, 0]
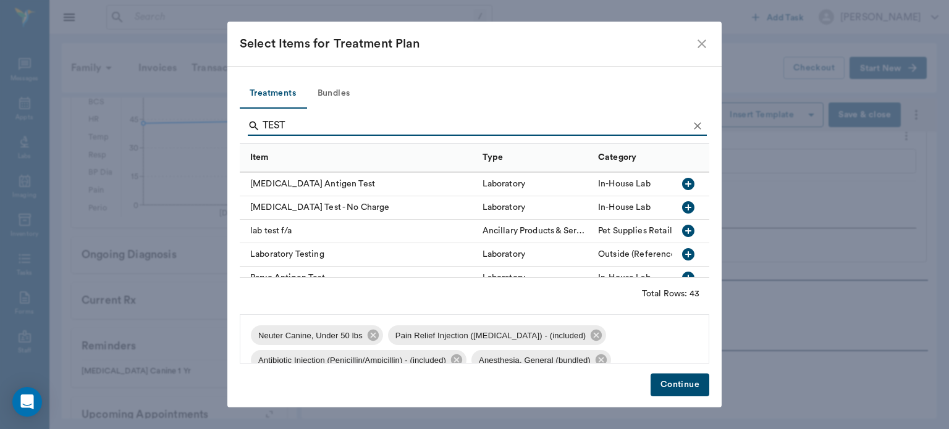
type input "TEST"
click at [682, 183] on icon "button" at bounding box center [688, 184] width 12 height 12
click at [677, 382] on button "Continue" at bounding box center [680, 385] width 59 height 23
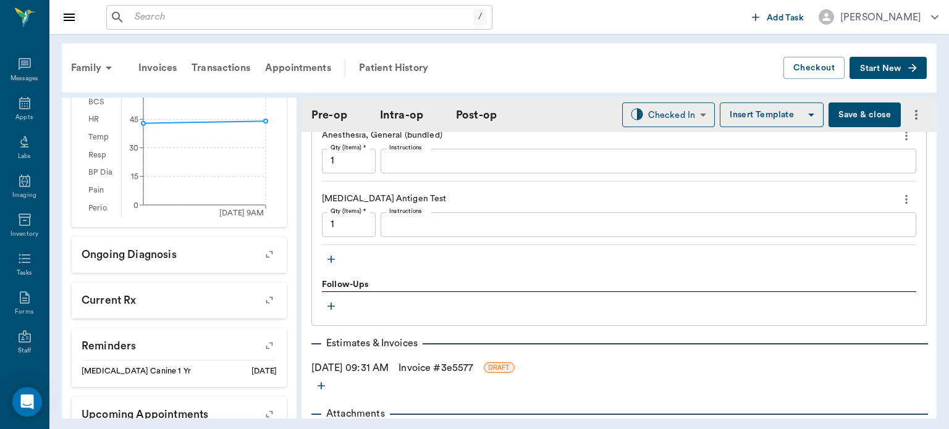
click at [845, 118] on button "Save & close" at bounding box center [865, 115] width 72 height 25
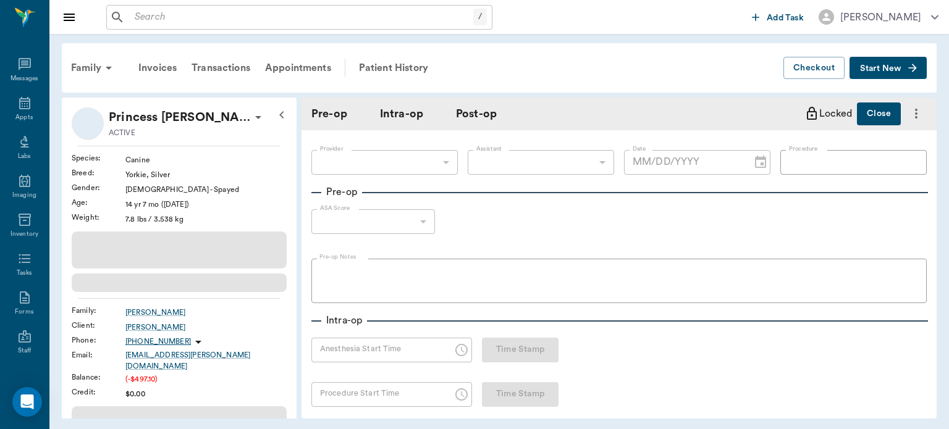
type input "63ec2f075fda476ae8351a4d"
type input "63ec2e7e52e12b0ba117b124"
type input "REMOVE TOE"
type input "1"
radio input "true"
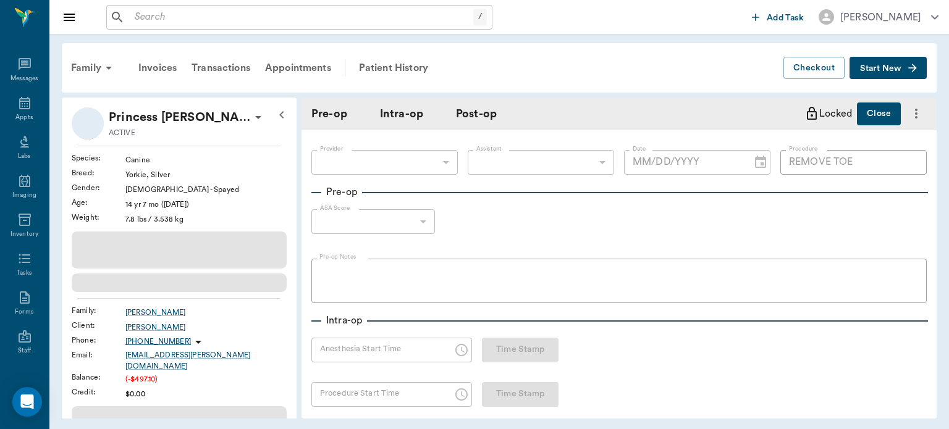
type input "[DATE]"
type input "02:06 PM"
type input "02:18 PM"
